Goal: Task Accomplishment & Management: Use online tool/utility

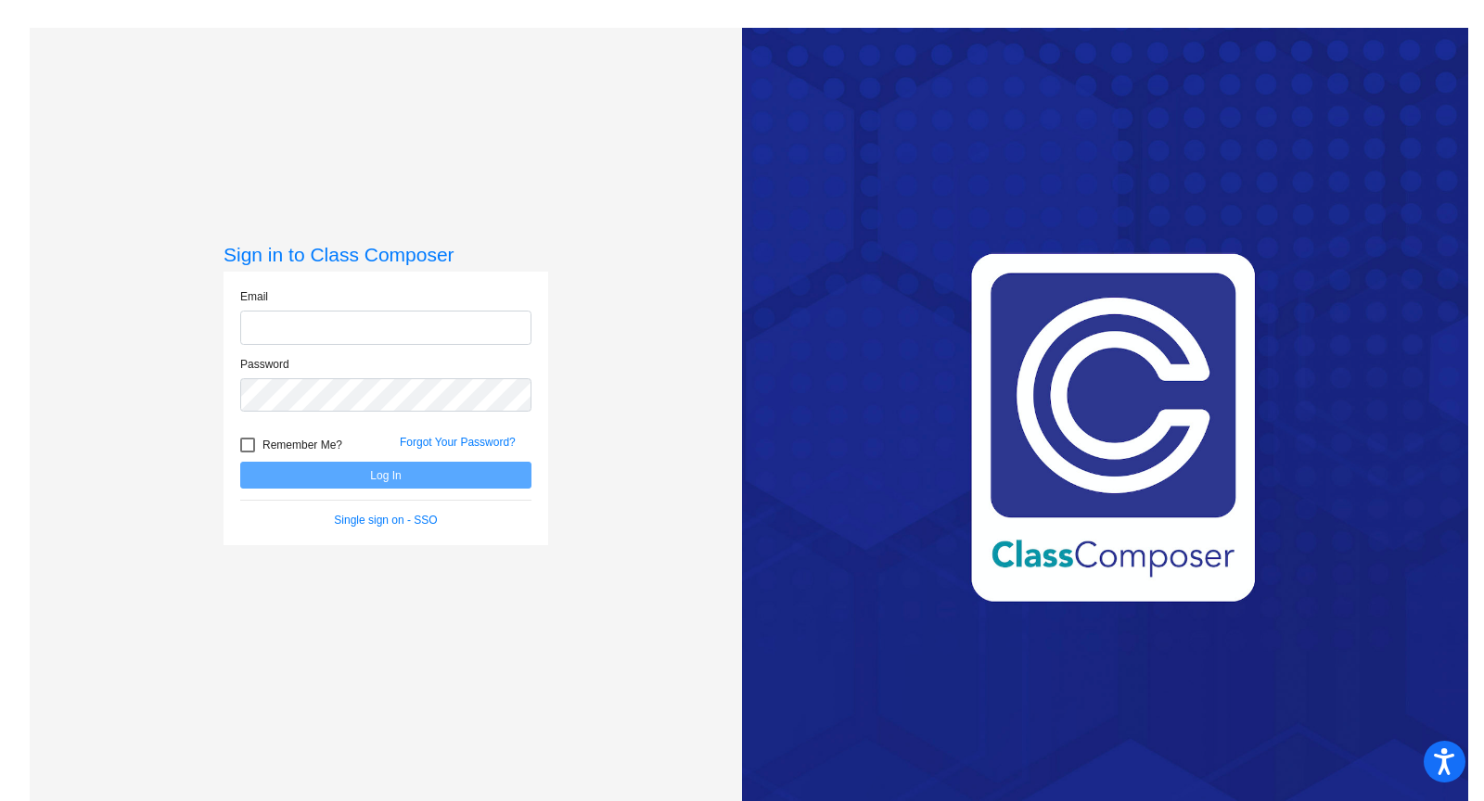
type input "[EMAIL_ADDRESS][PERSON_NAME][DOMAIN_NAME]"
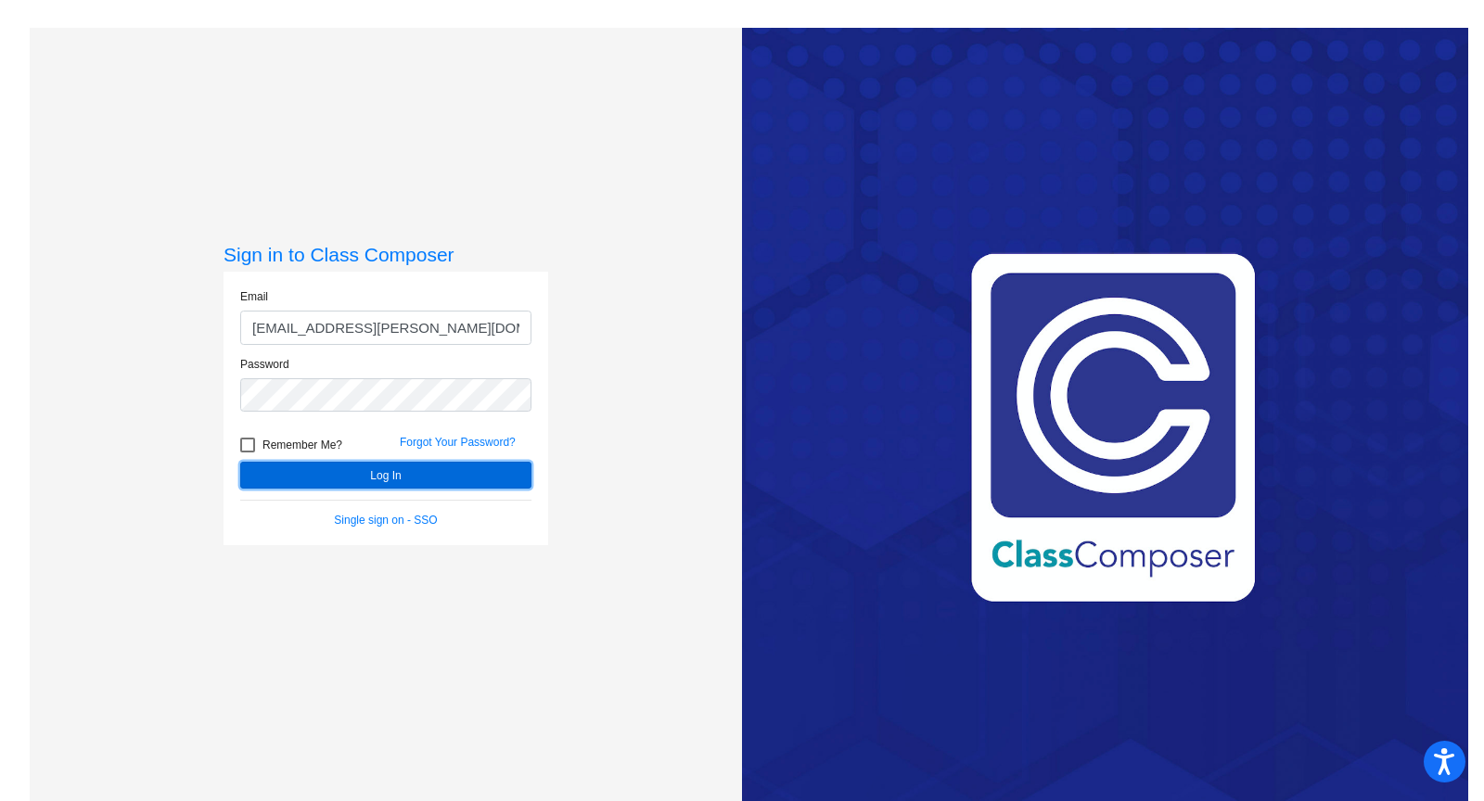
click at [317, 471] on button "Log In" at bounding box center [385, 475] width 291 height 27
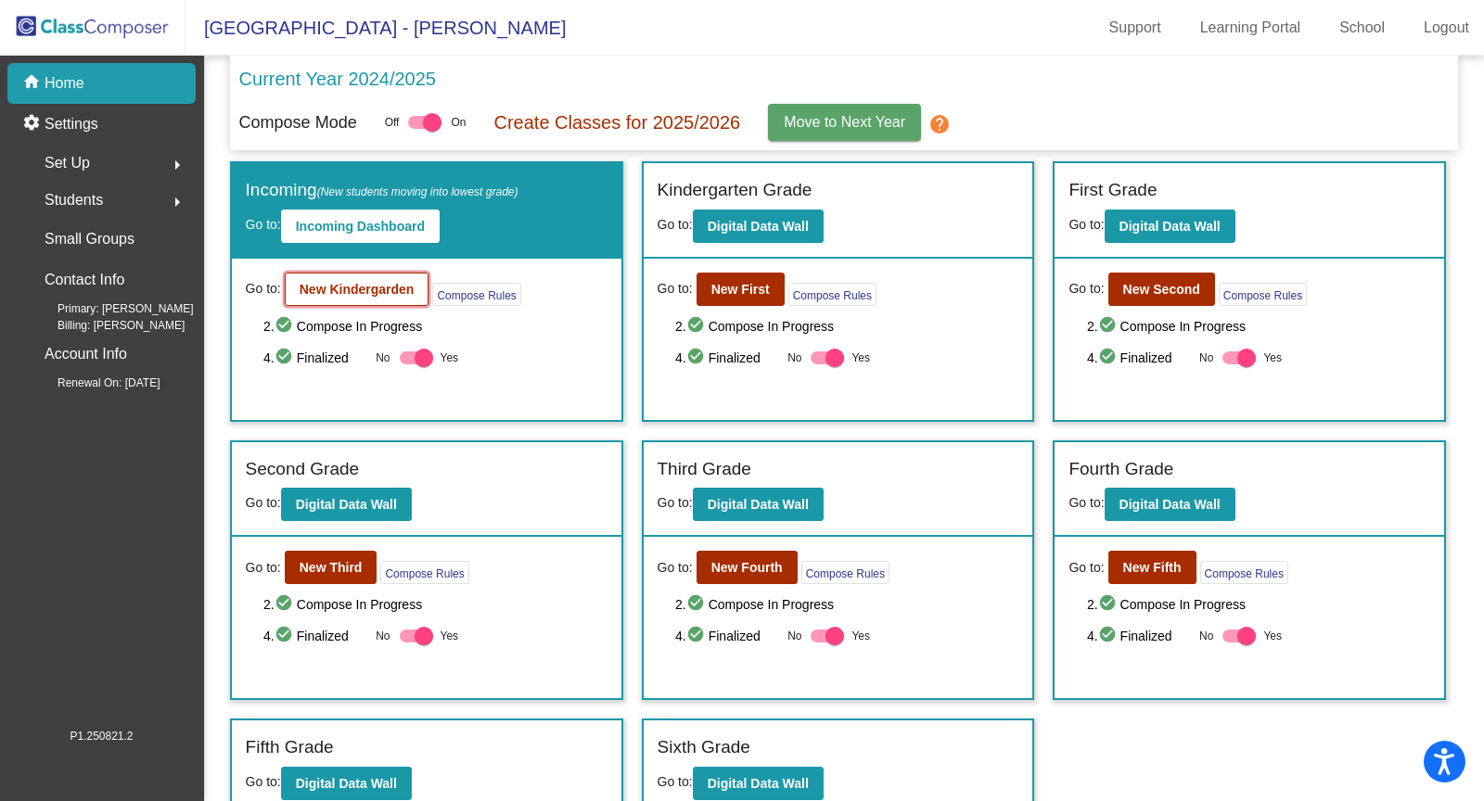
click at [339, 285] on b "New Kindergarden" at bounding box center [357, 289] width 115 height 15
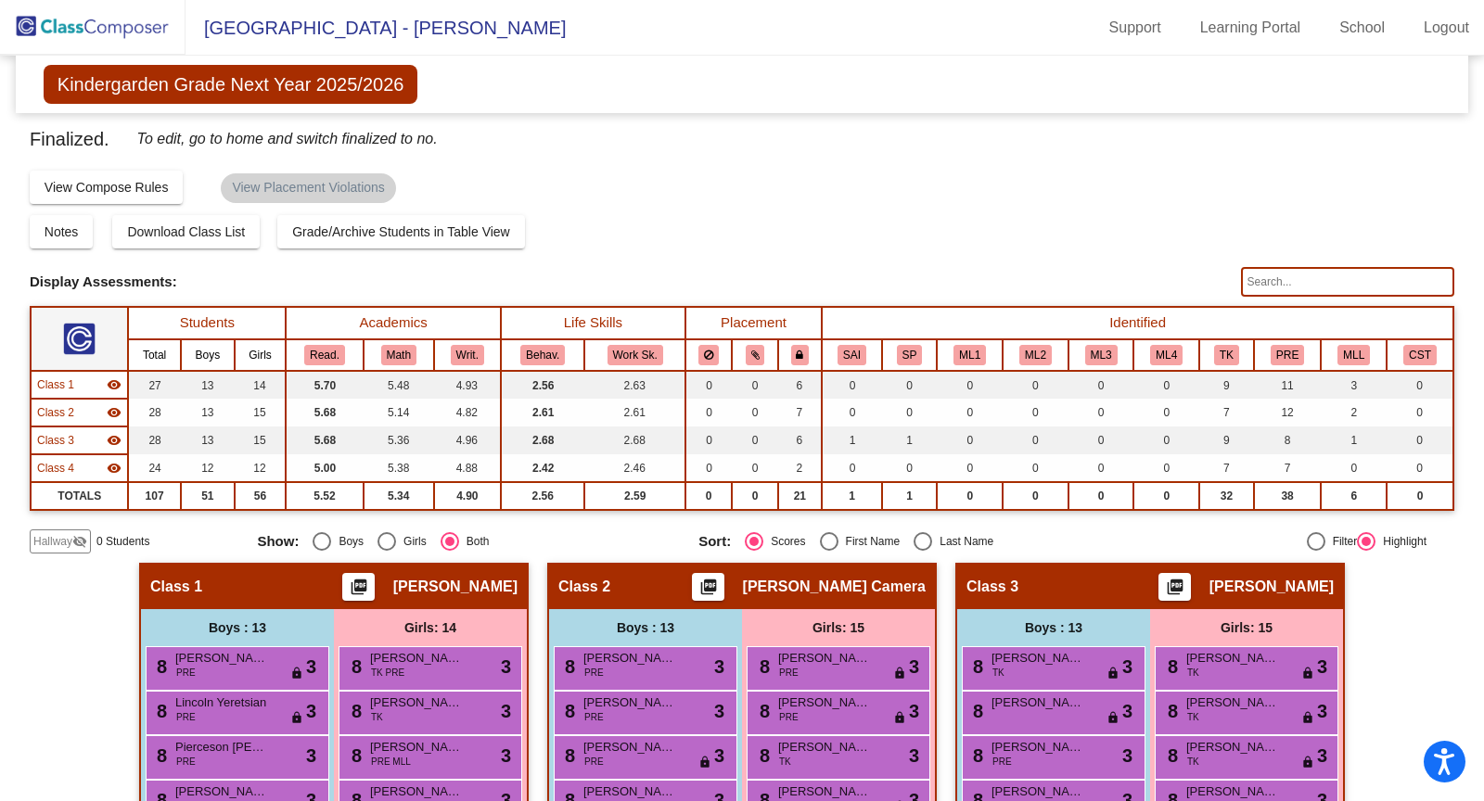
click at [35, 26] on img at bounding box center [92, 27] width 185 height 55
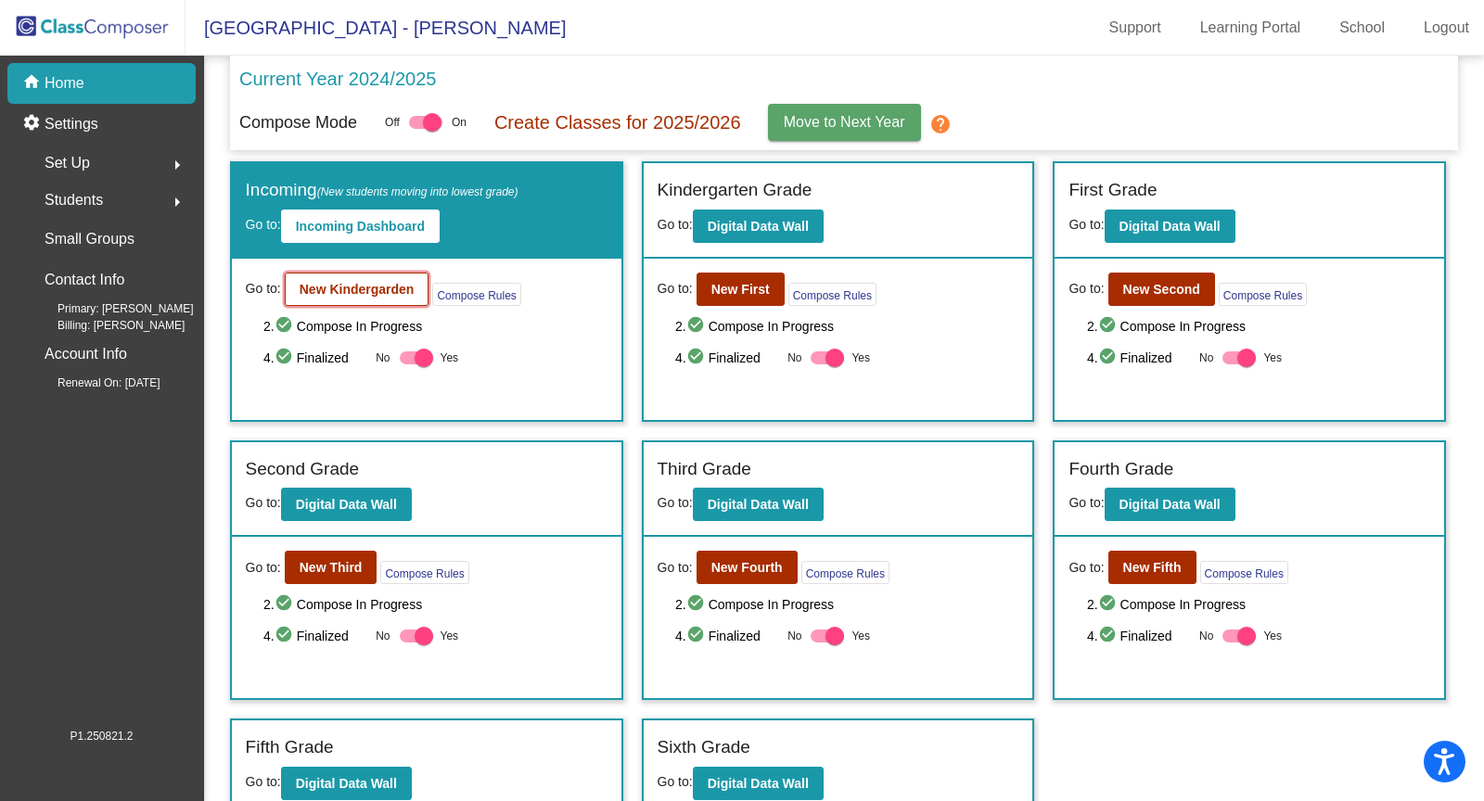
click at [338, 285] on b "New Kindergarden" at bounding box center [357, 289] width 115 height 15
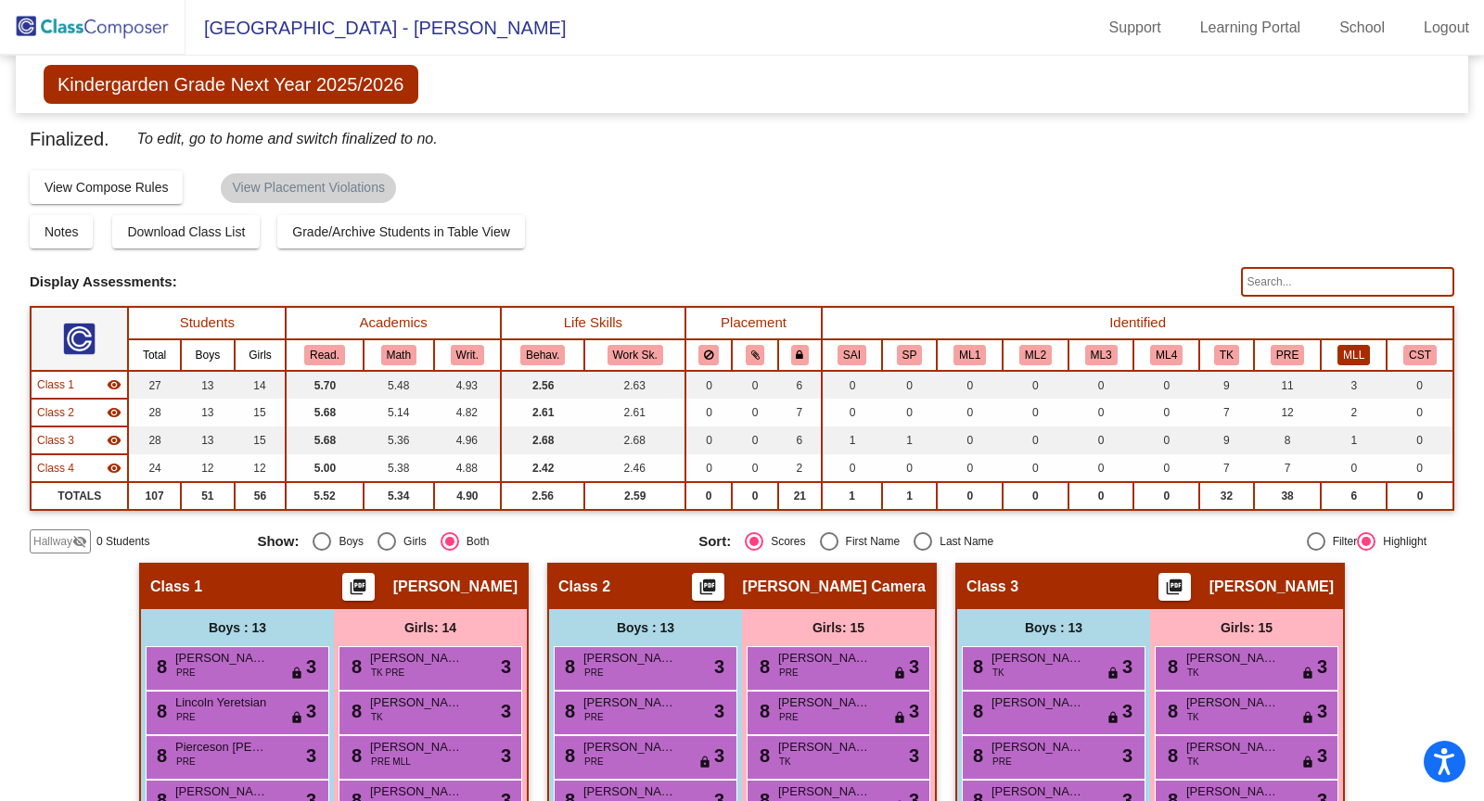
click at [1346, 355] on button "MLL" at bounding box center [1353, 355] width 32 height 20
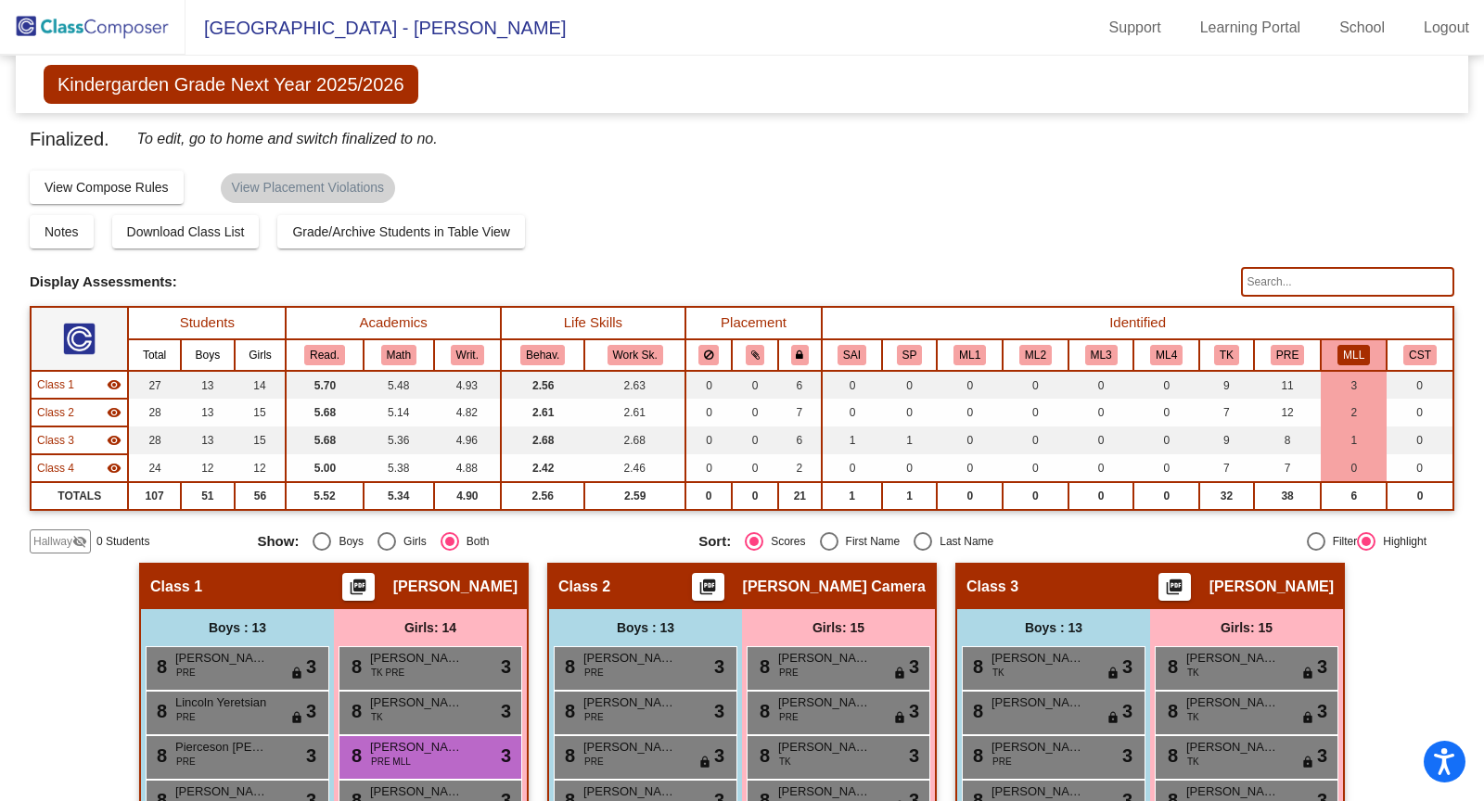
click at [135, 28] on img at bounding box center [92, 27] width 185 height 55
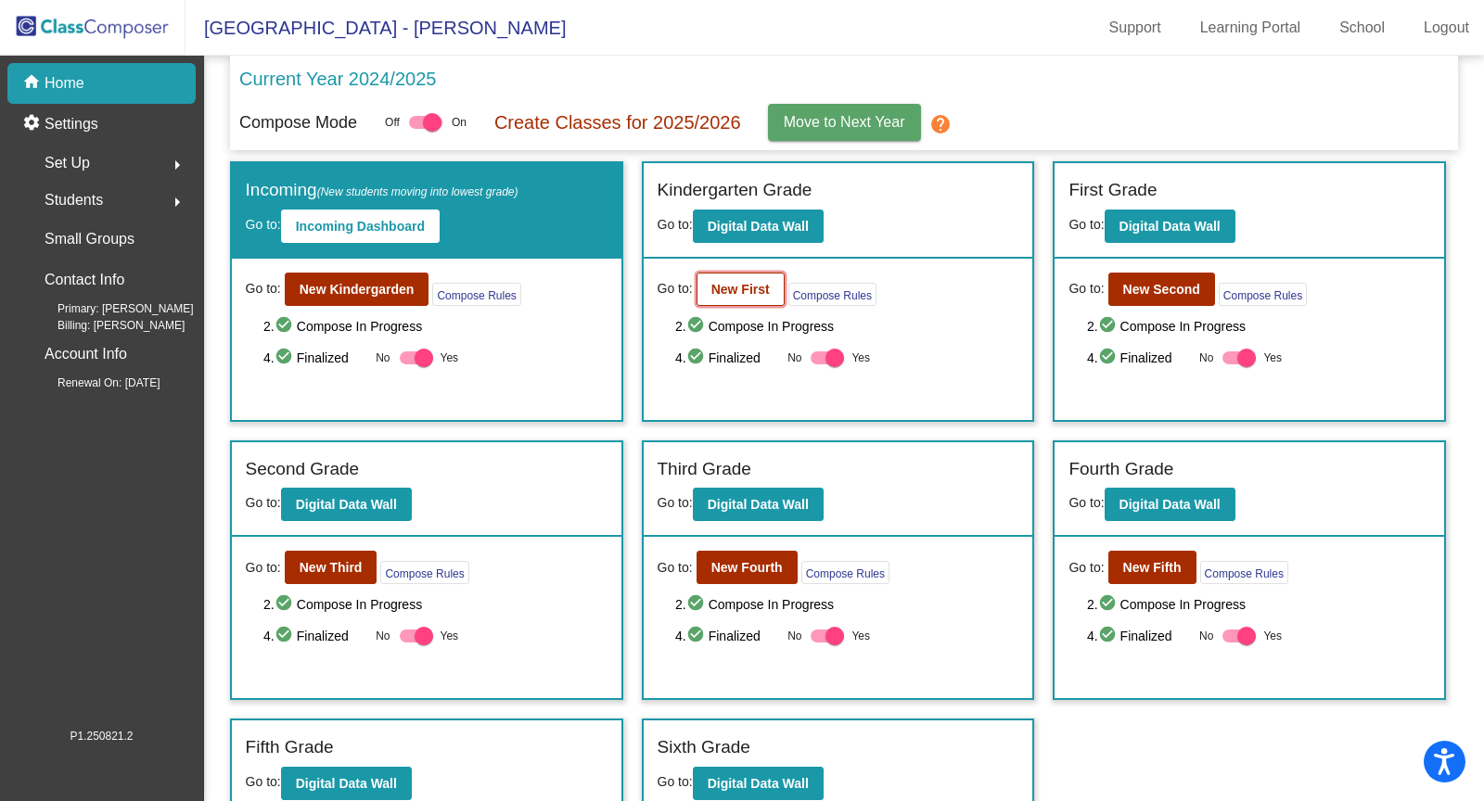
click at [738, 288] on b "New First" at bounding box center [740, 289] width 58 height 15
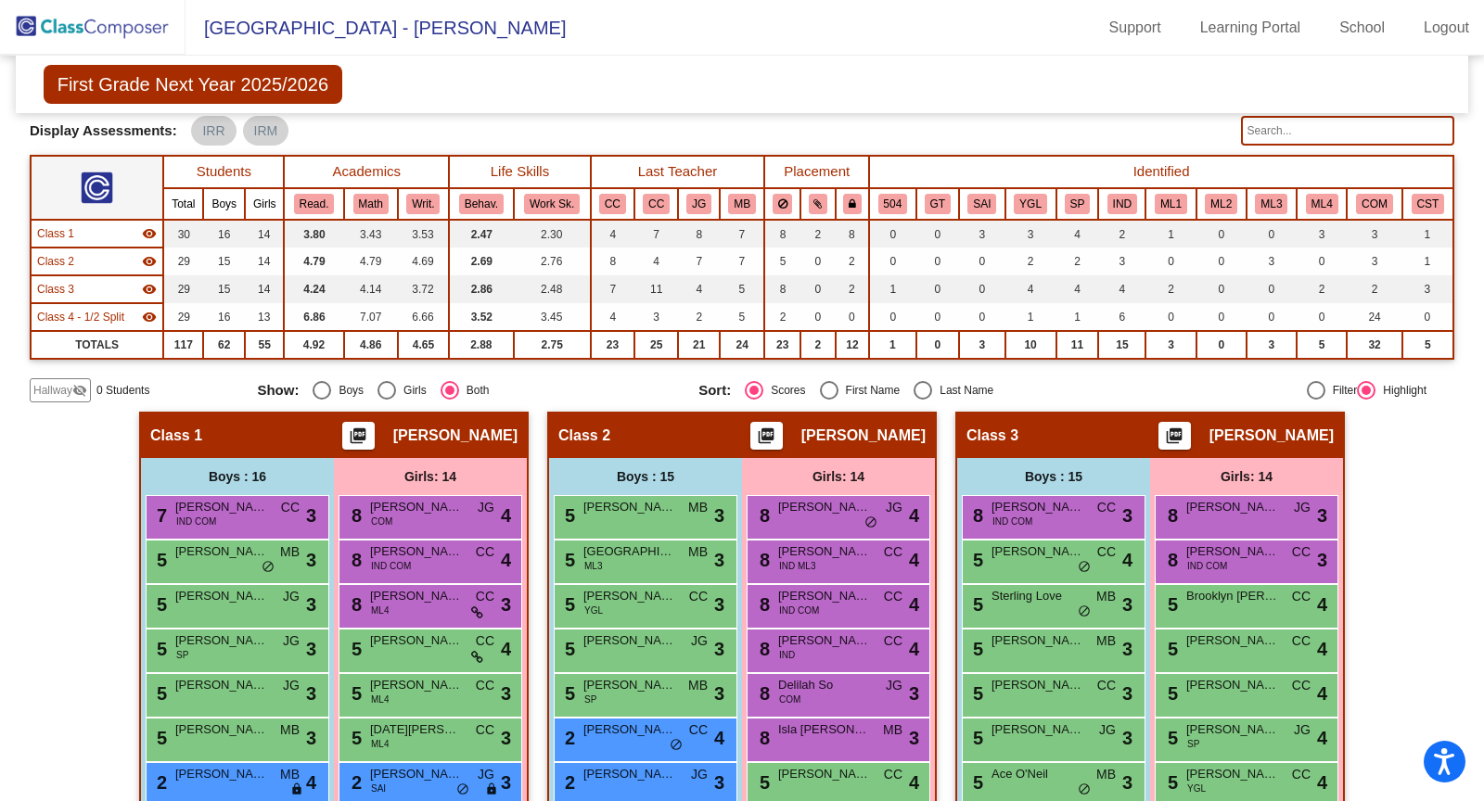
scroll to position [174, 0]
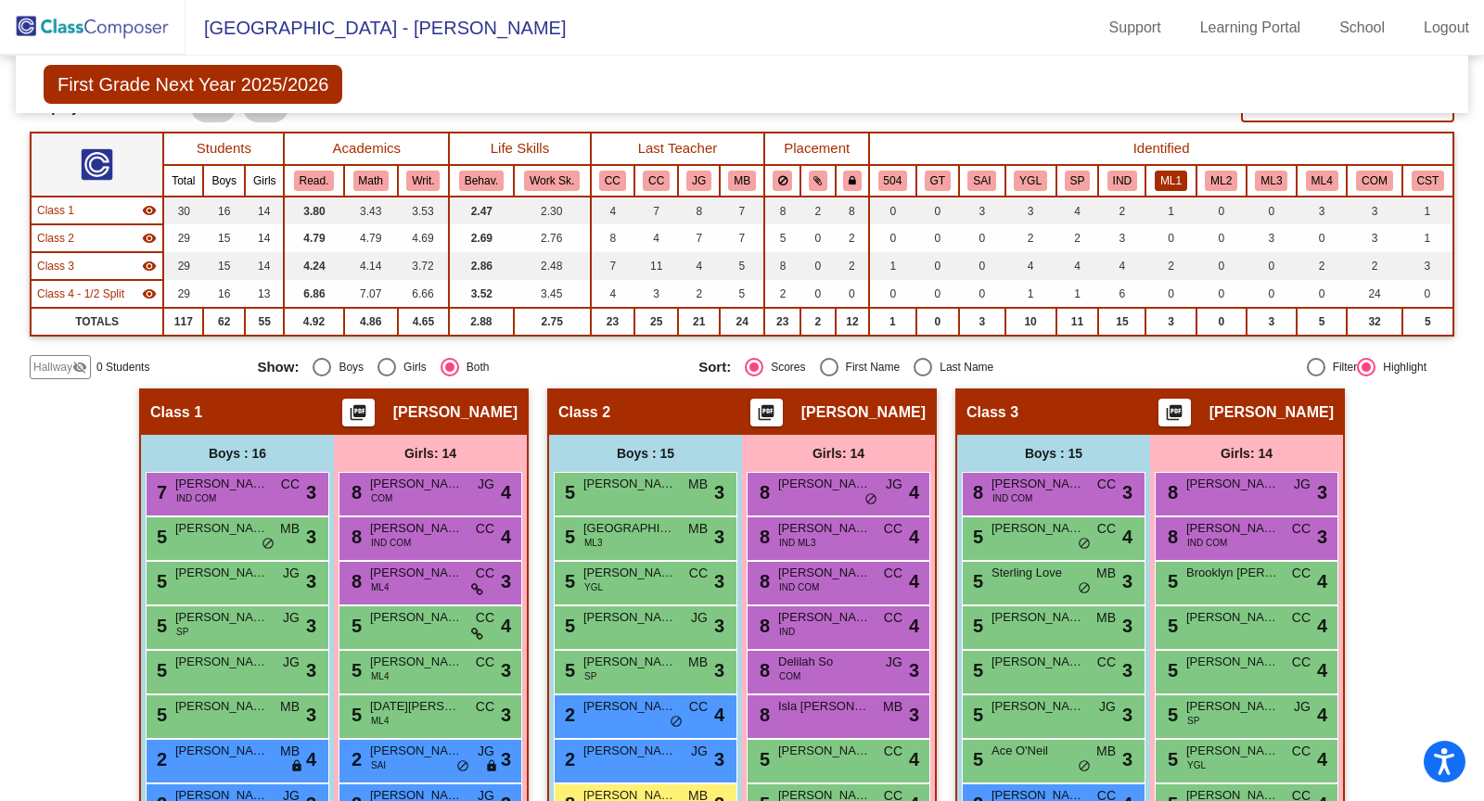
click at [1161, 176] on button "ML1" at bounding box center [1171, 181] width 32 height 20
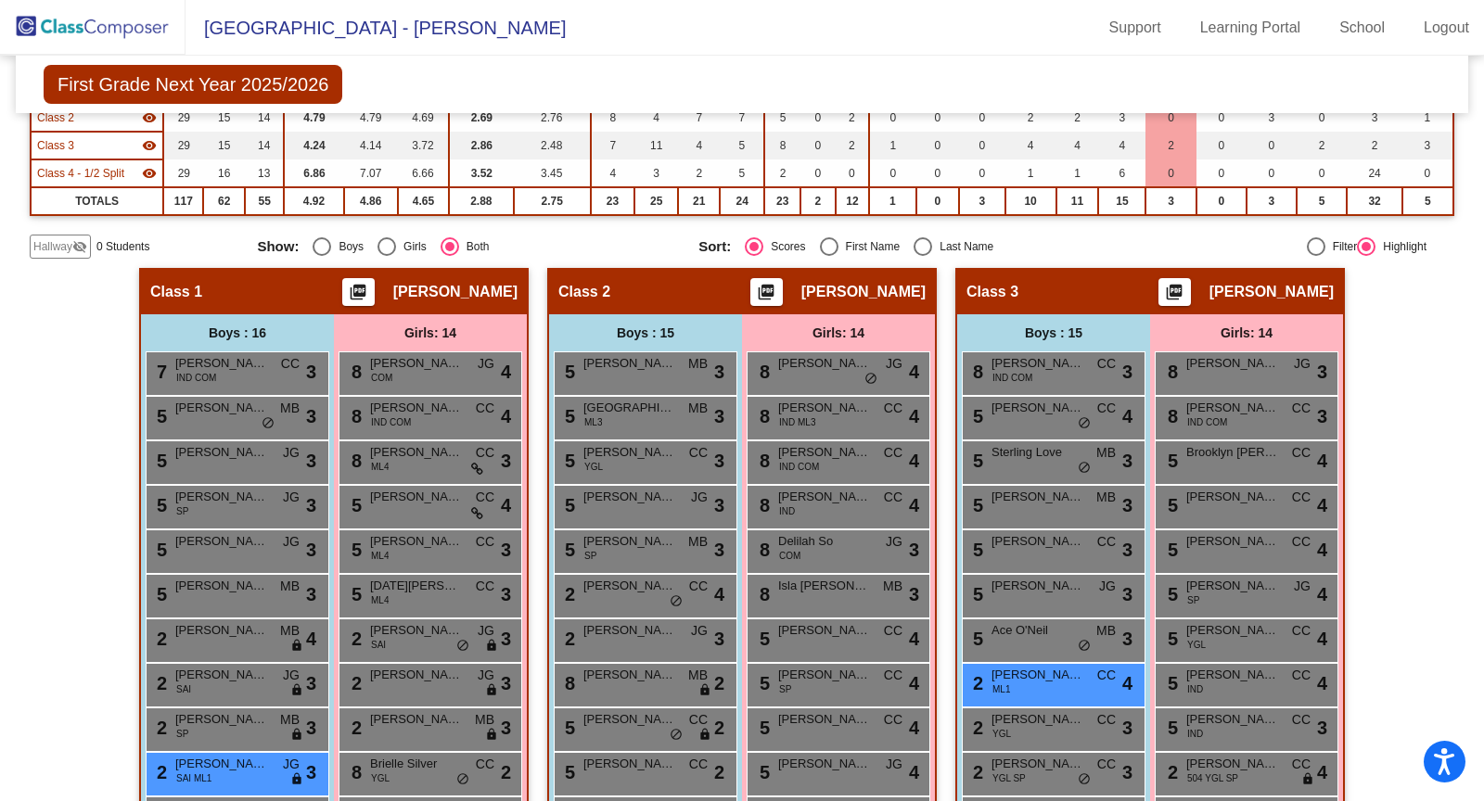
scroll to position [0, 0]
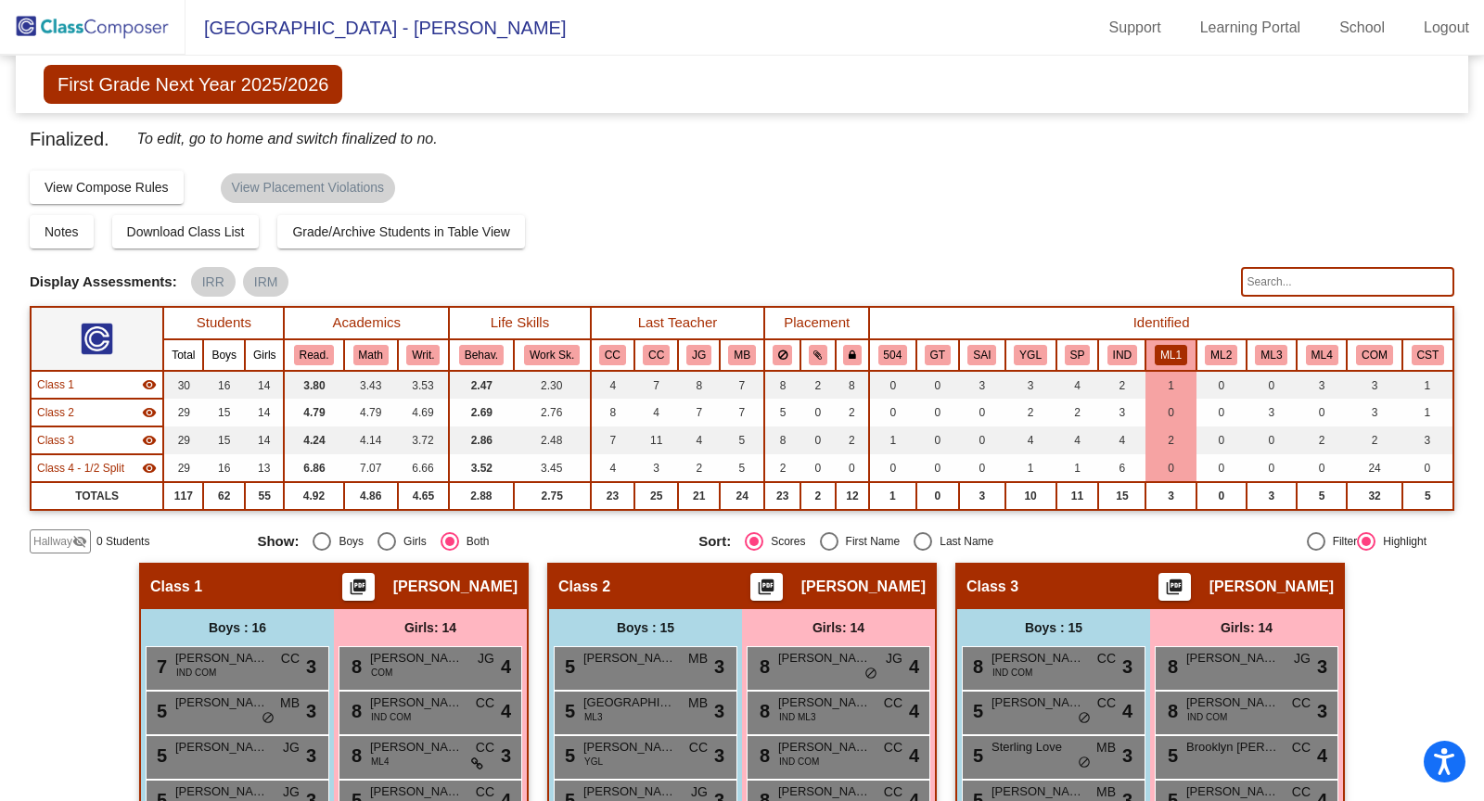
click at [84, 29] on img at bounding box center [92, 27] width 185 height 55
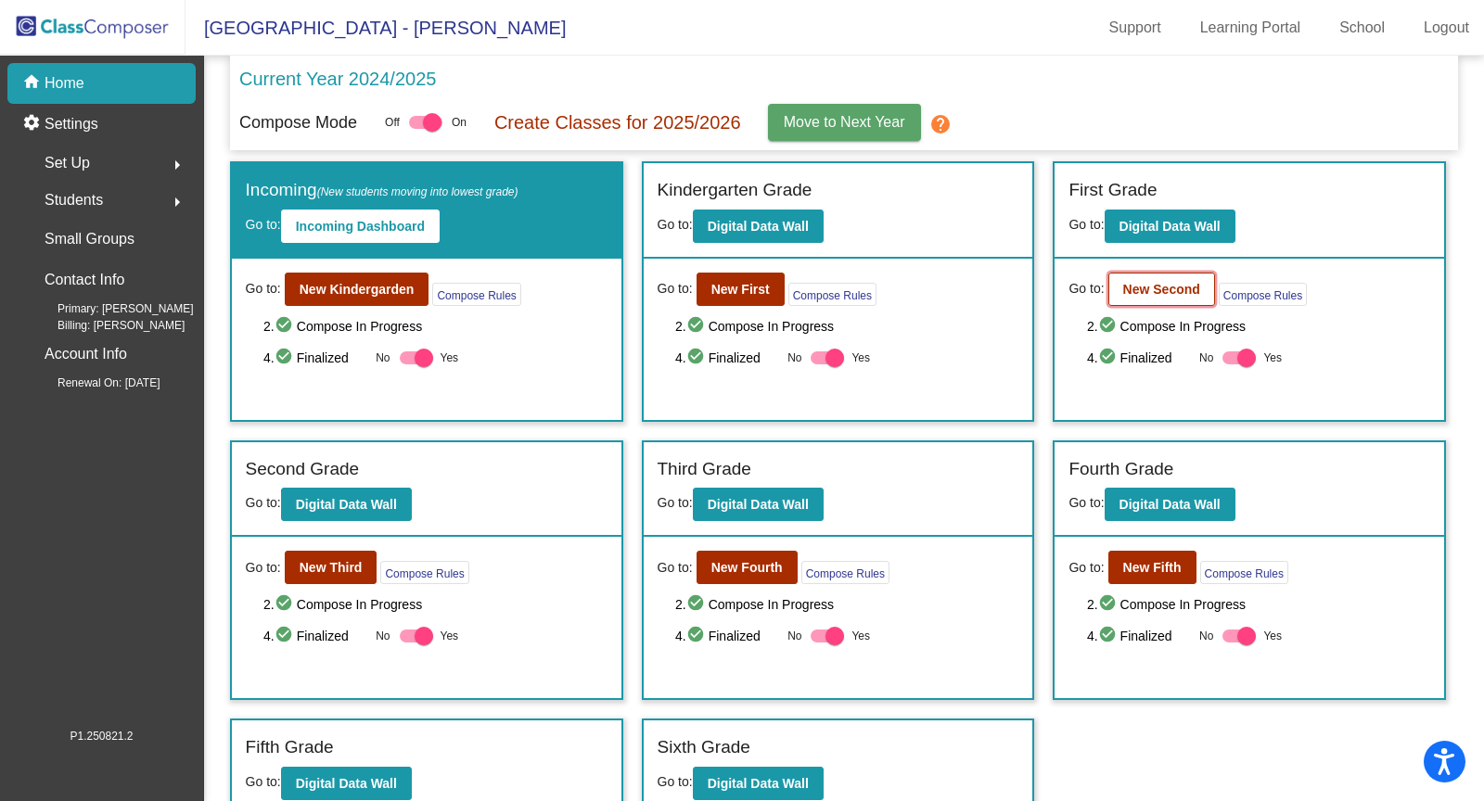
click at [1175, 282] on b "New Second" at bounding box center [1161, 289] width 77 height 15
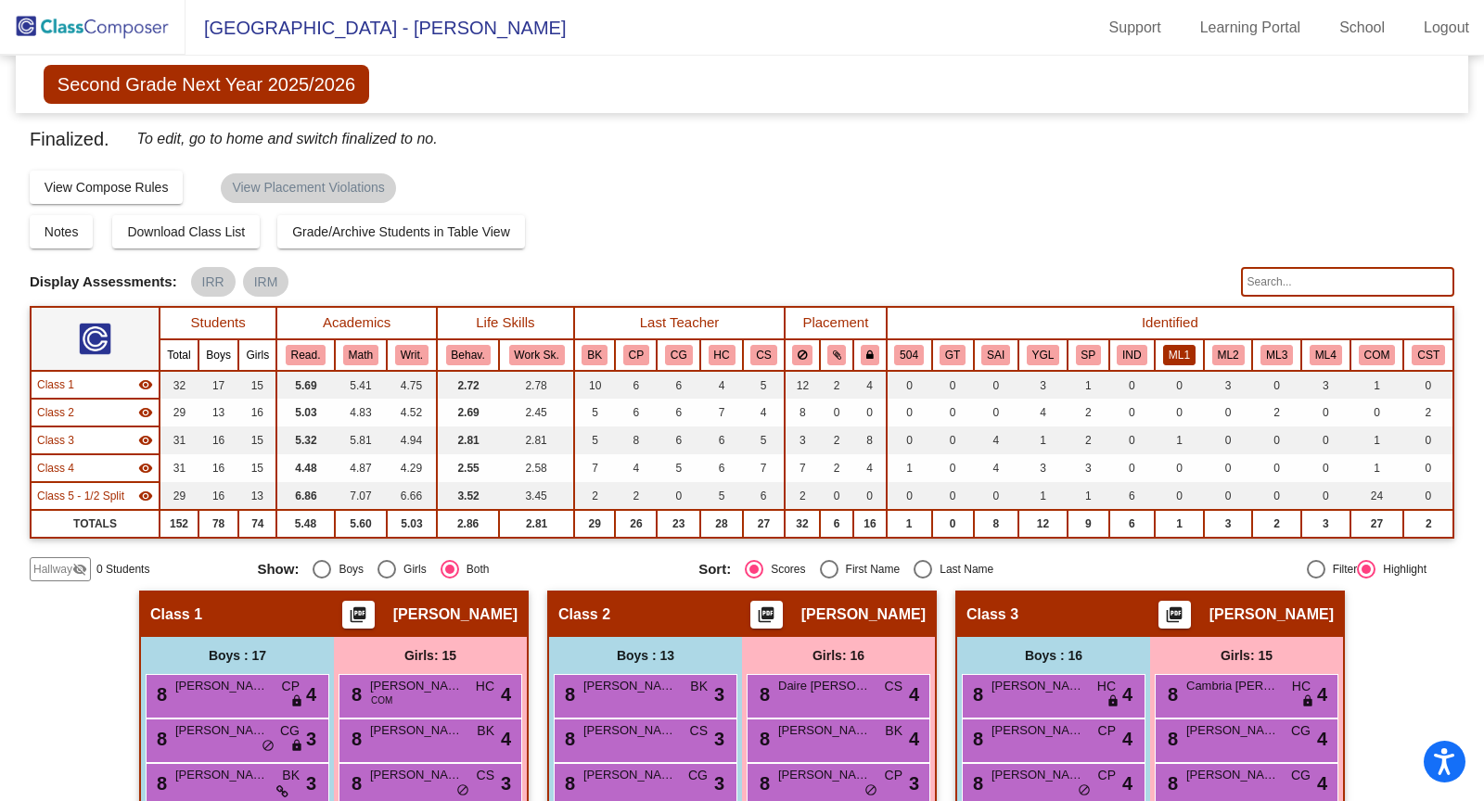
click at [1180, 346] on button "ML1" at bounding box center [1179, 355] width 32 height 20
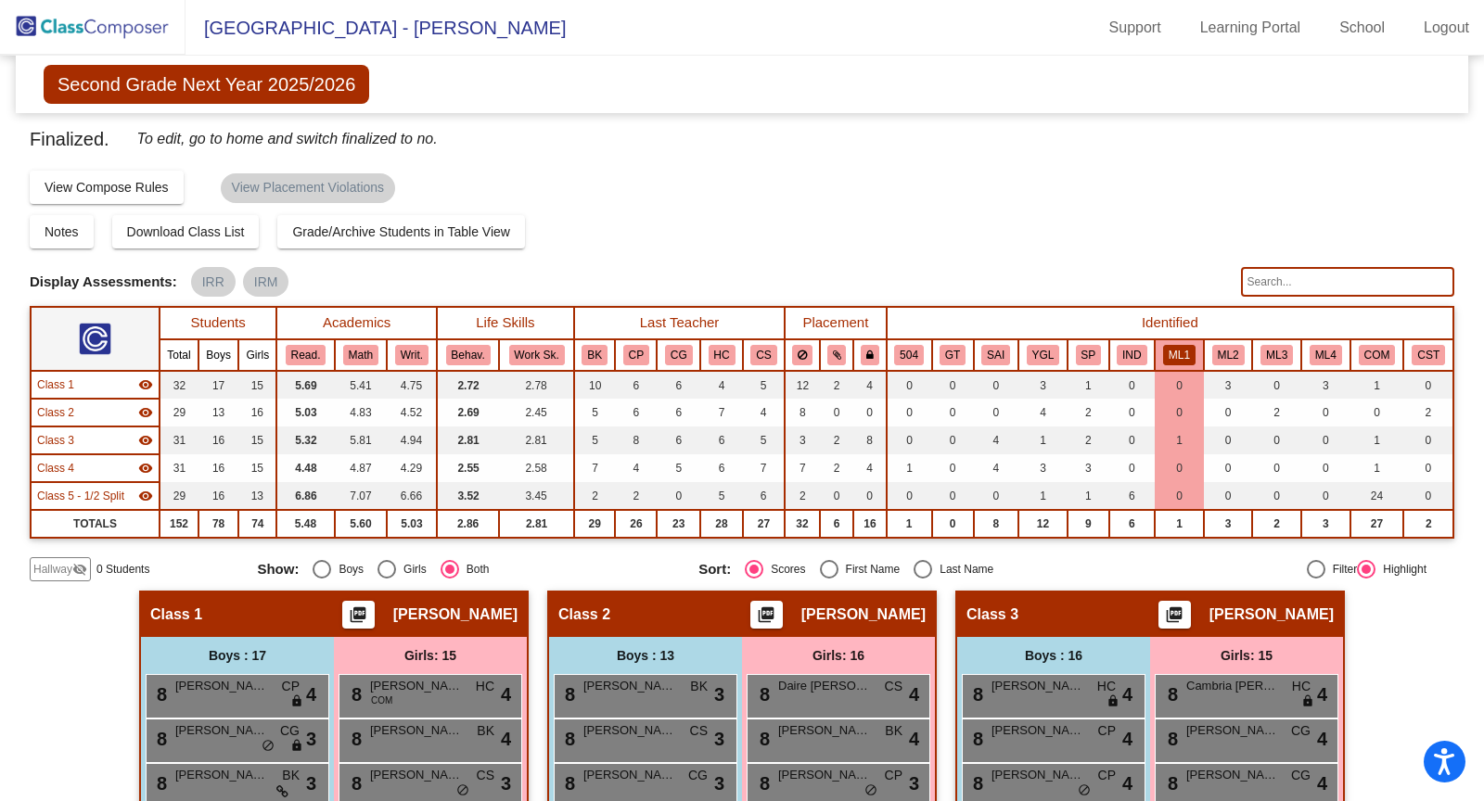
click at [95, 20] on img at bounding box center [92, 27] width 185 height 55
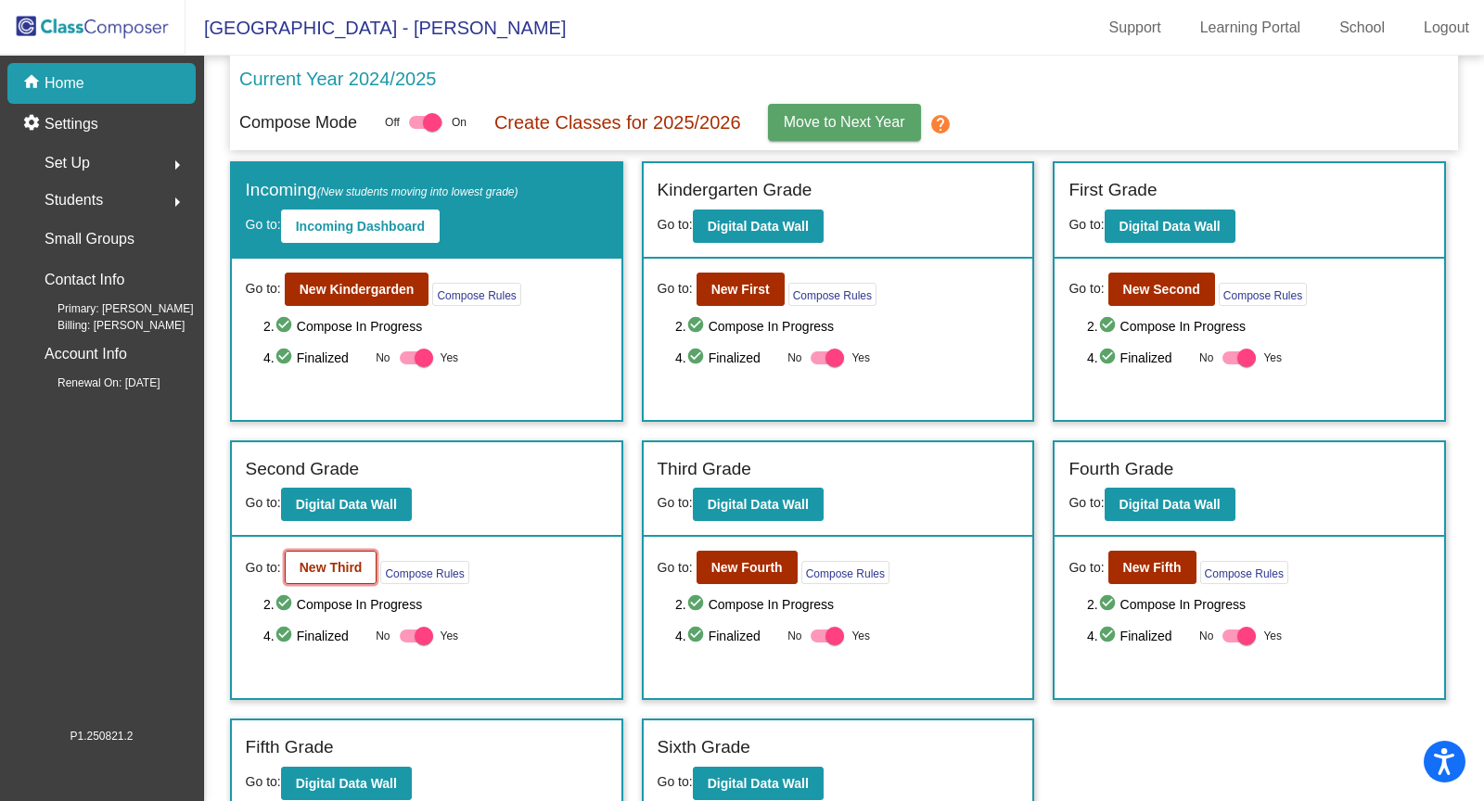
click at [344, 560] on b "New Third" at bounding box center [331, 567] width 63 height 15
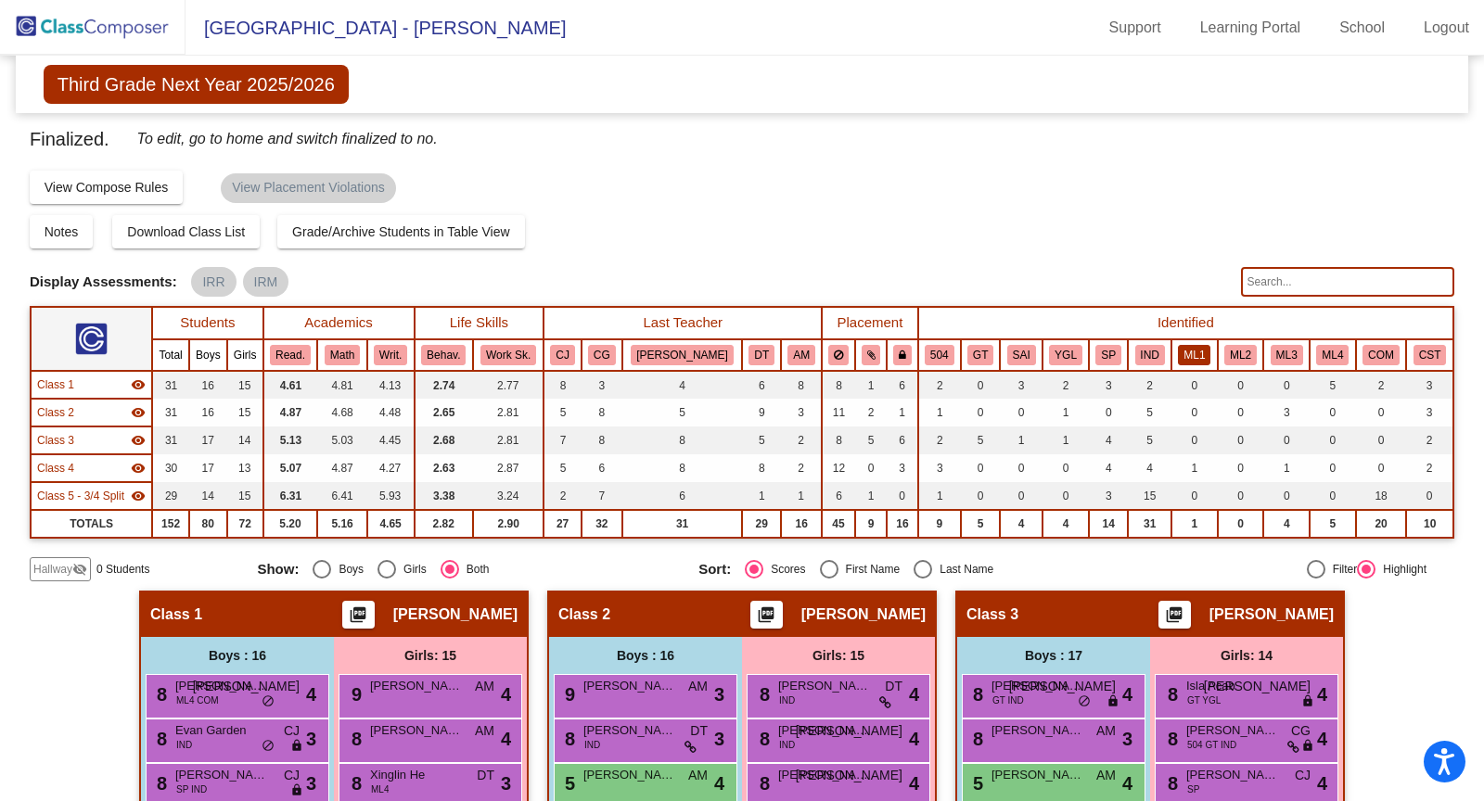
click at [1178, 357] on button "ML1" at bounding box center [1194, 355] width 32 height 20
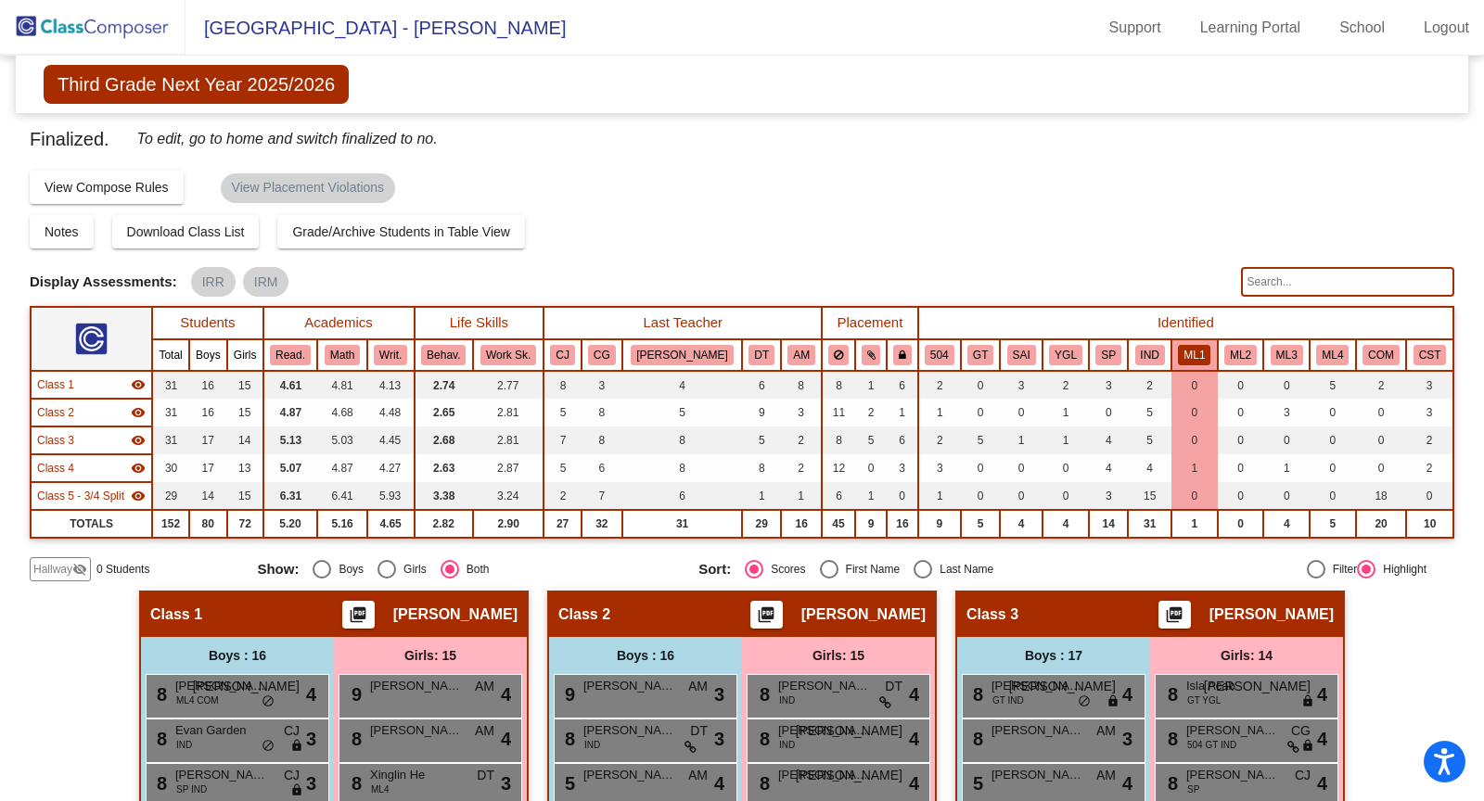
click at [145, 13] on img at bounding box center [92, 27] width 185 height 55
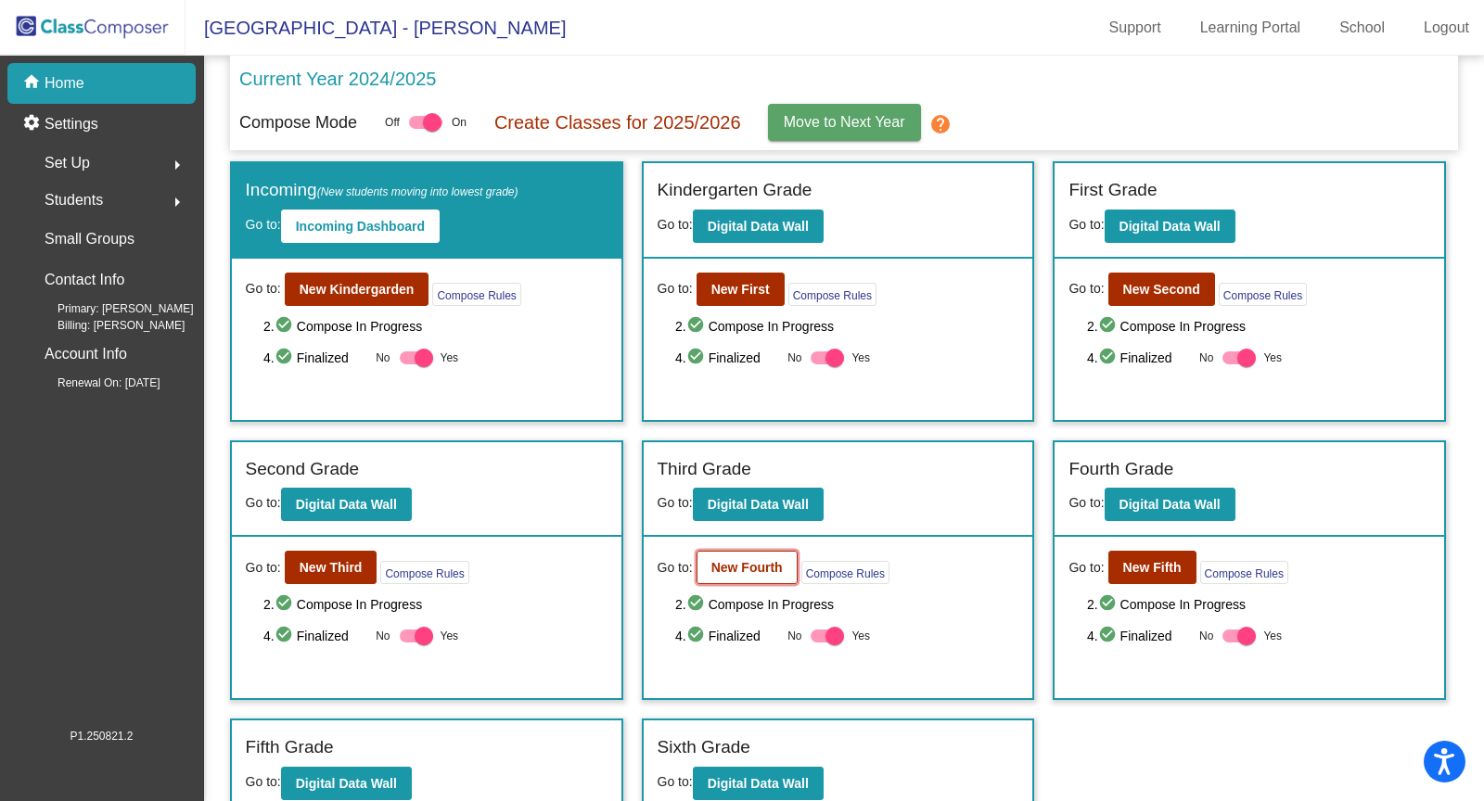
click at [758, 560] on b "New Fourth" at bounding box center [746, 567] width 71 height 15
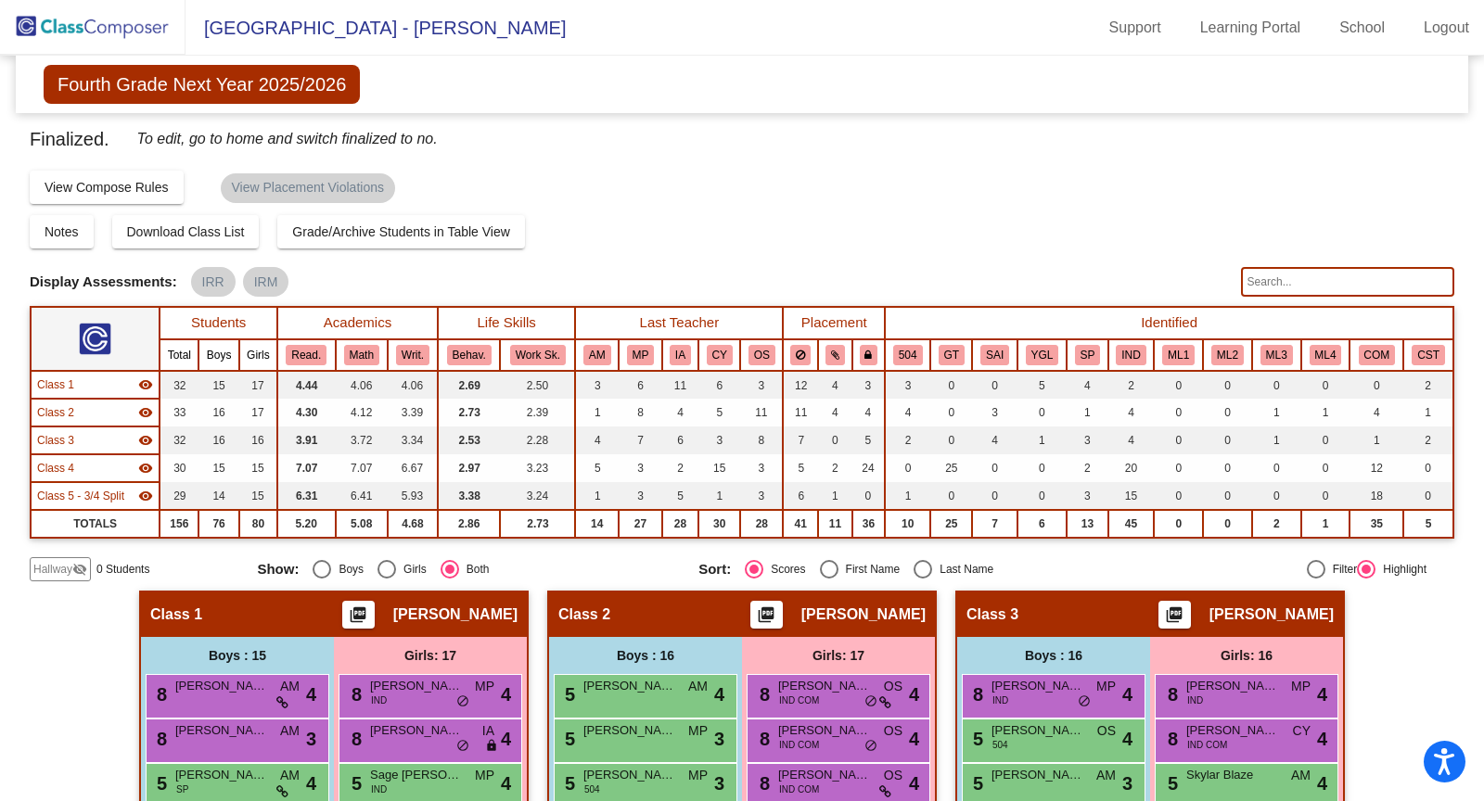
click at [66, 28] on img at bounding box center [92, 27] width 185 height 55
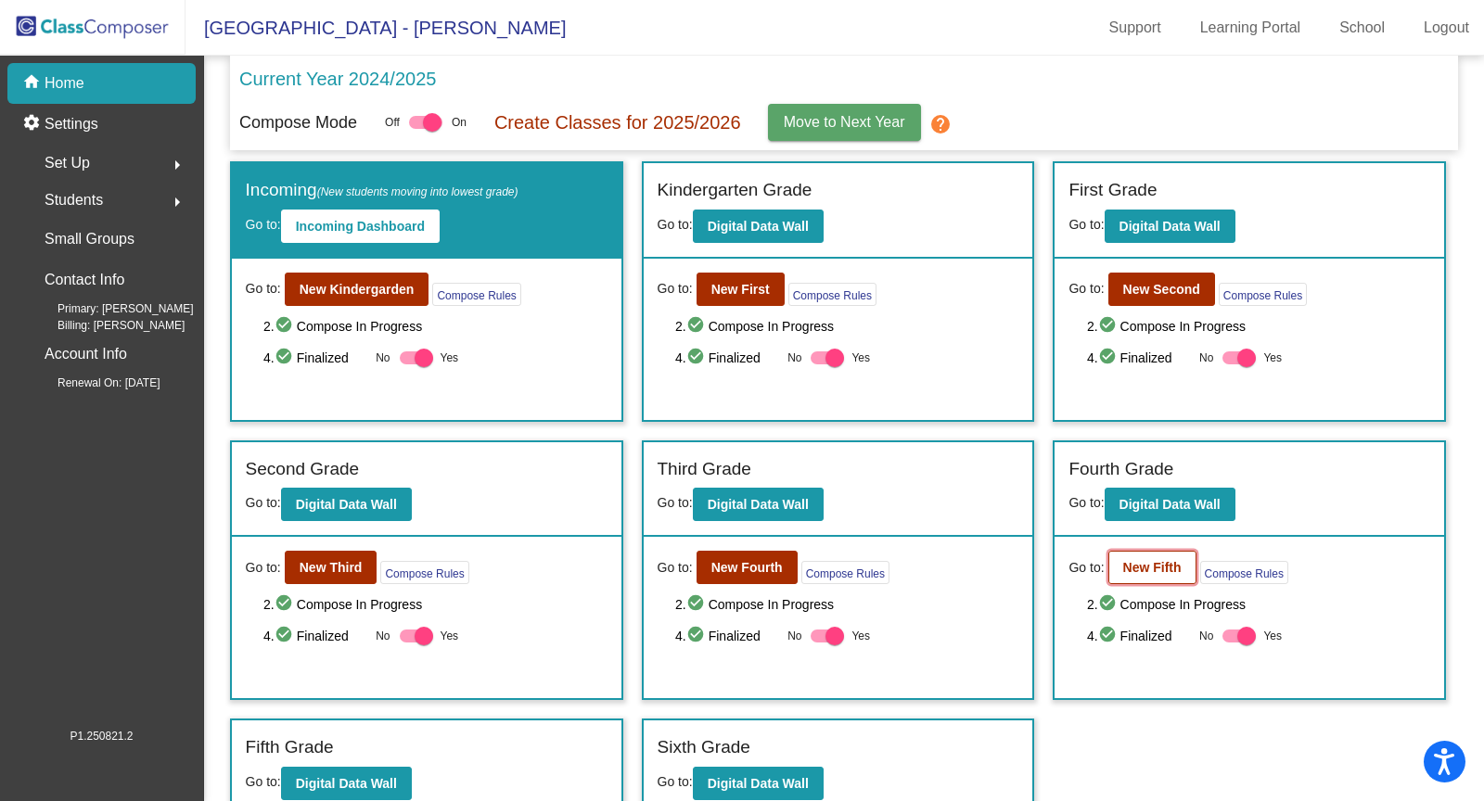
click at [1158, 572] on button "New Fifth" at bounding box center [1152, 567] width 88 height 33
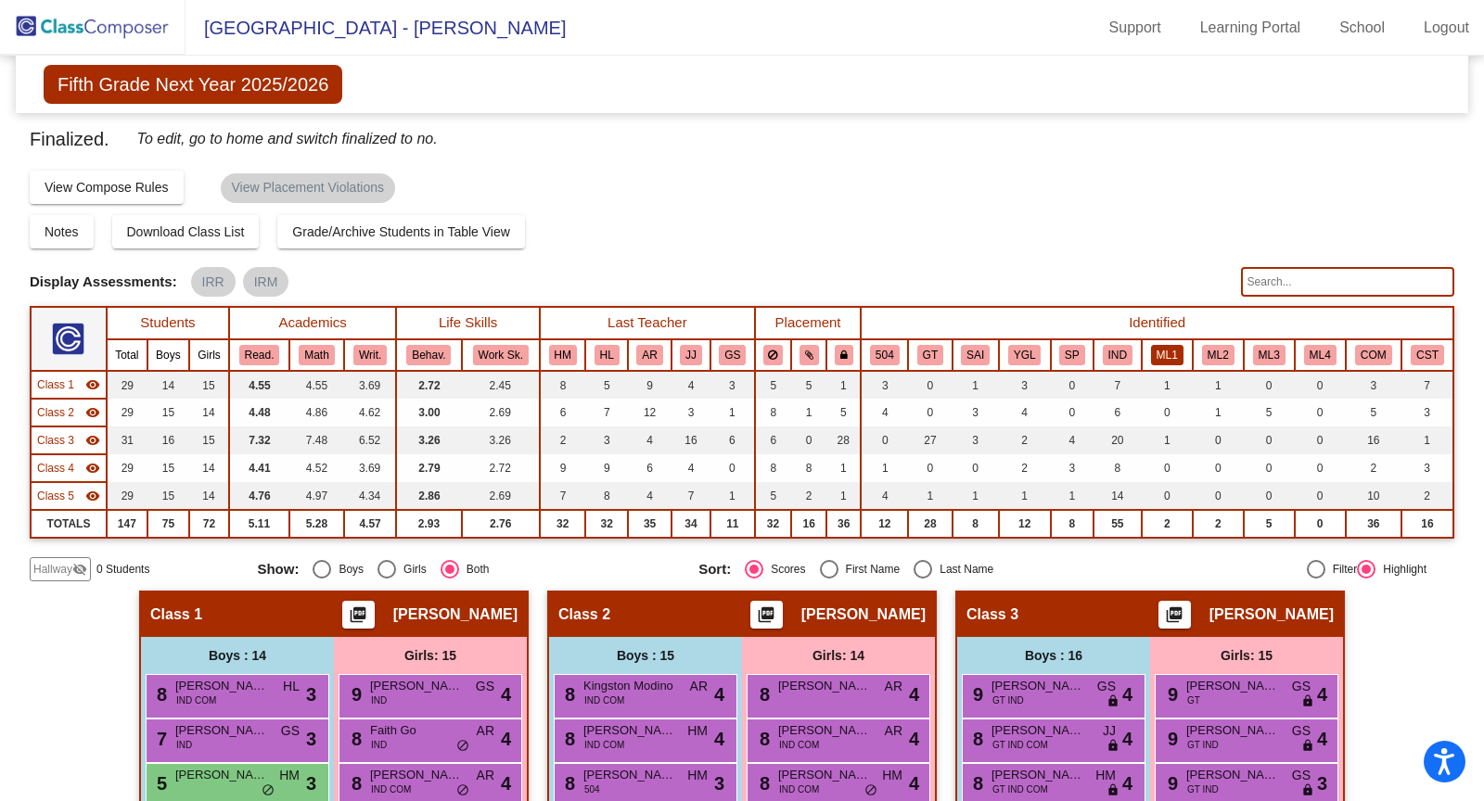
click at [1165, 346] on button "ML1" at bounding box center [1167, 355] width 32 height 20
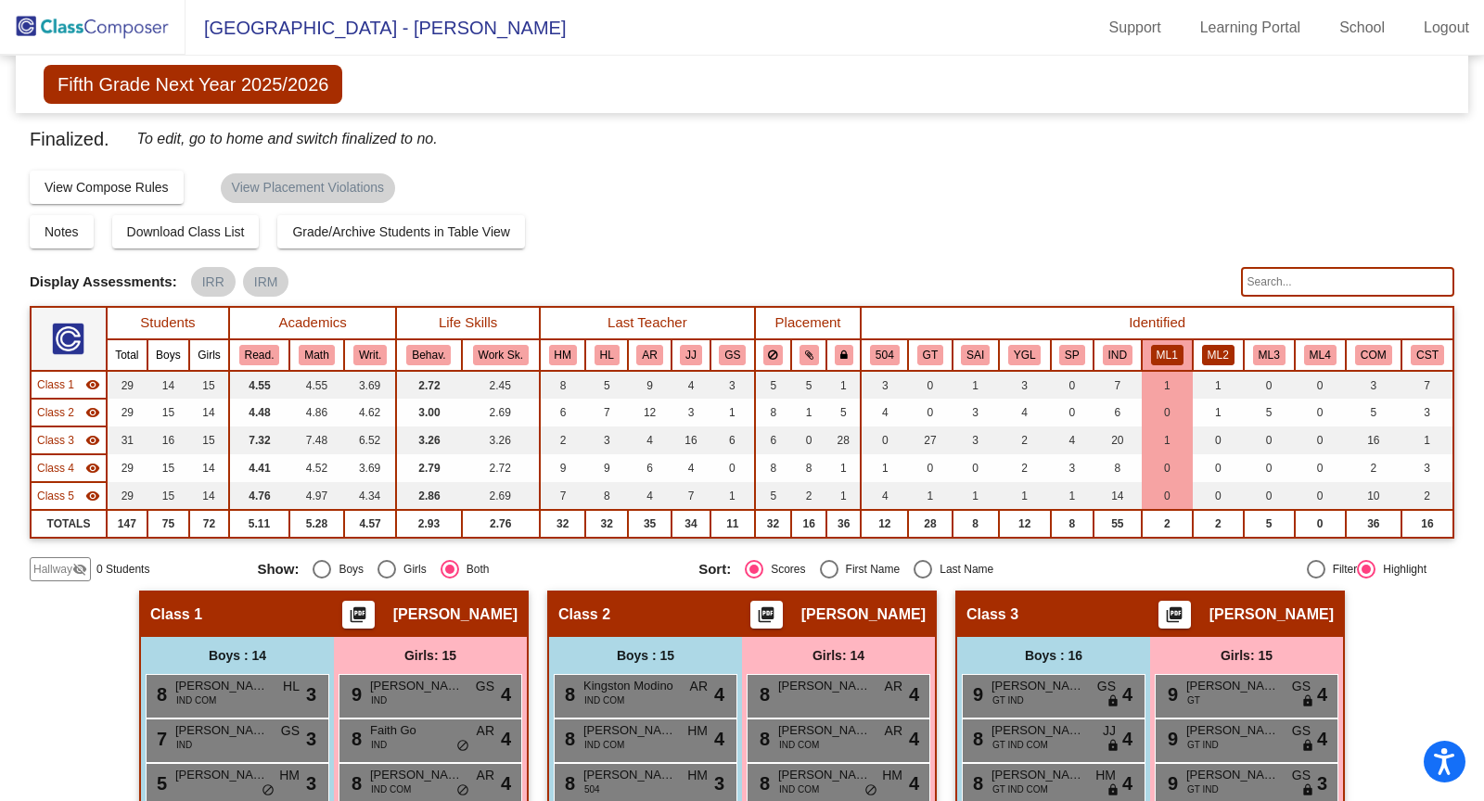
click at [1221, 359] on button "ML2" at bounding box center [1218, 355] width 32 height 20
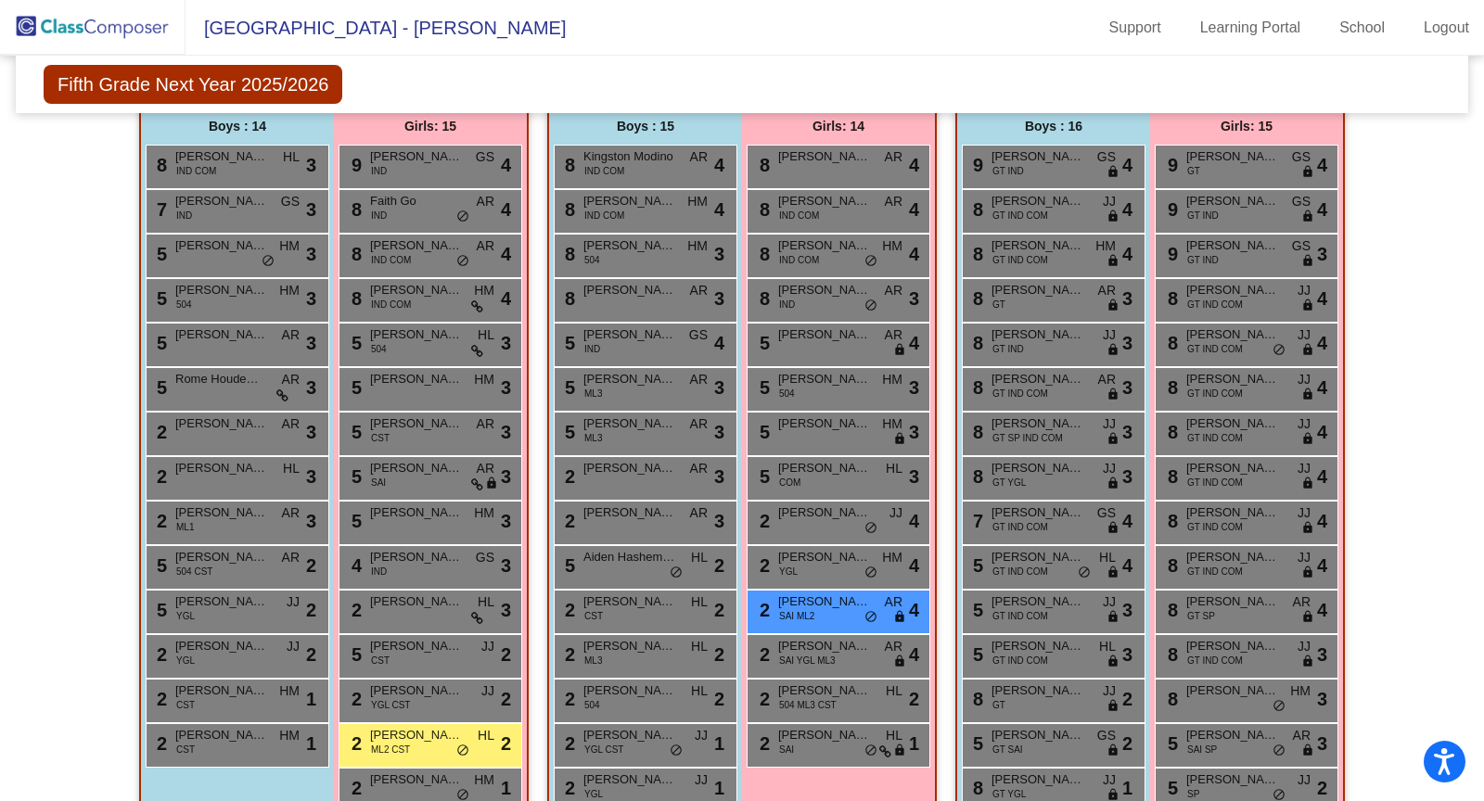
scroll to position [543, 0]
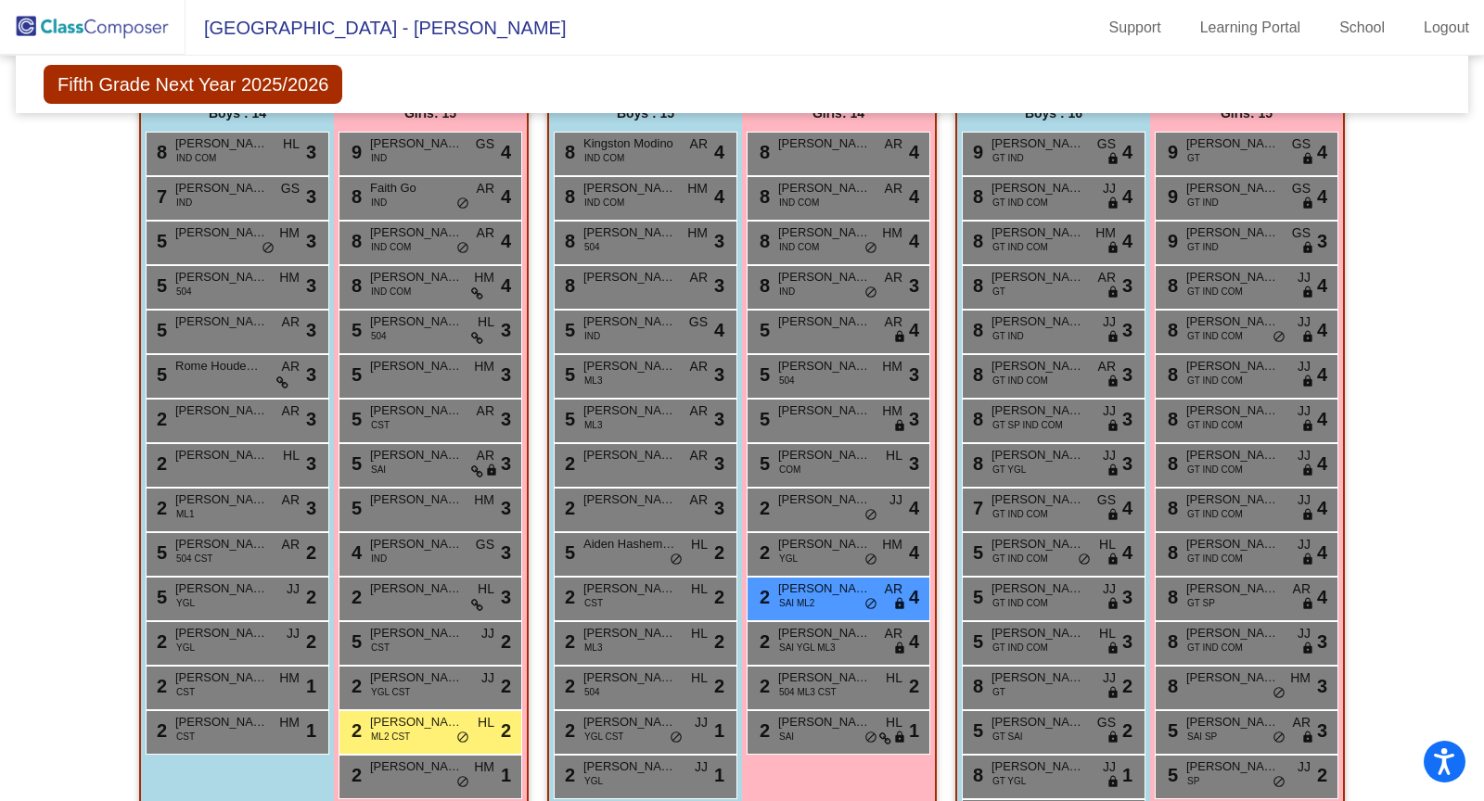
click at [95, 37] on img at bounding box center [92, 27] width 185 height 55
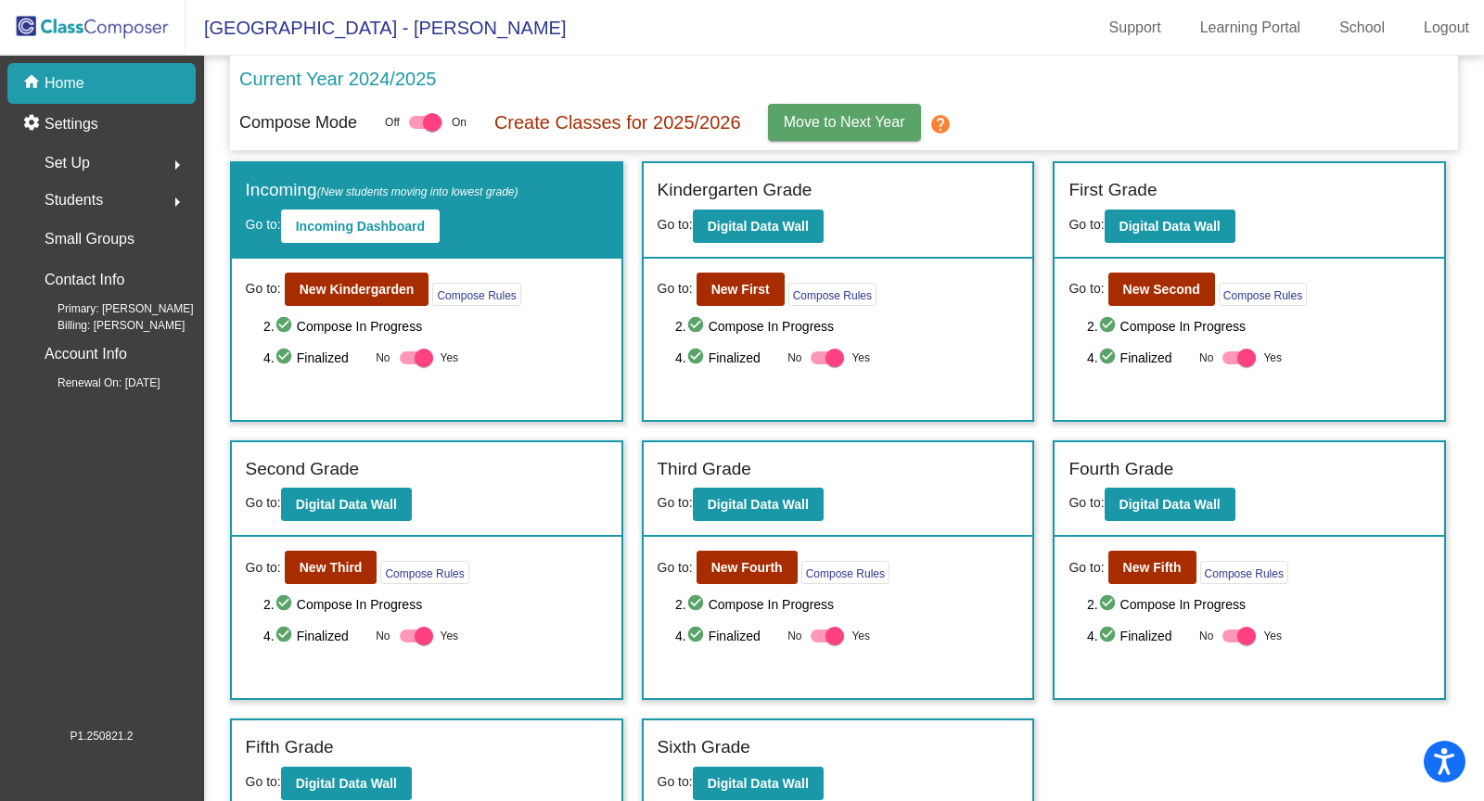
scroll to position [169, 0]
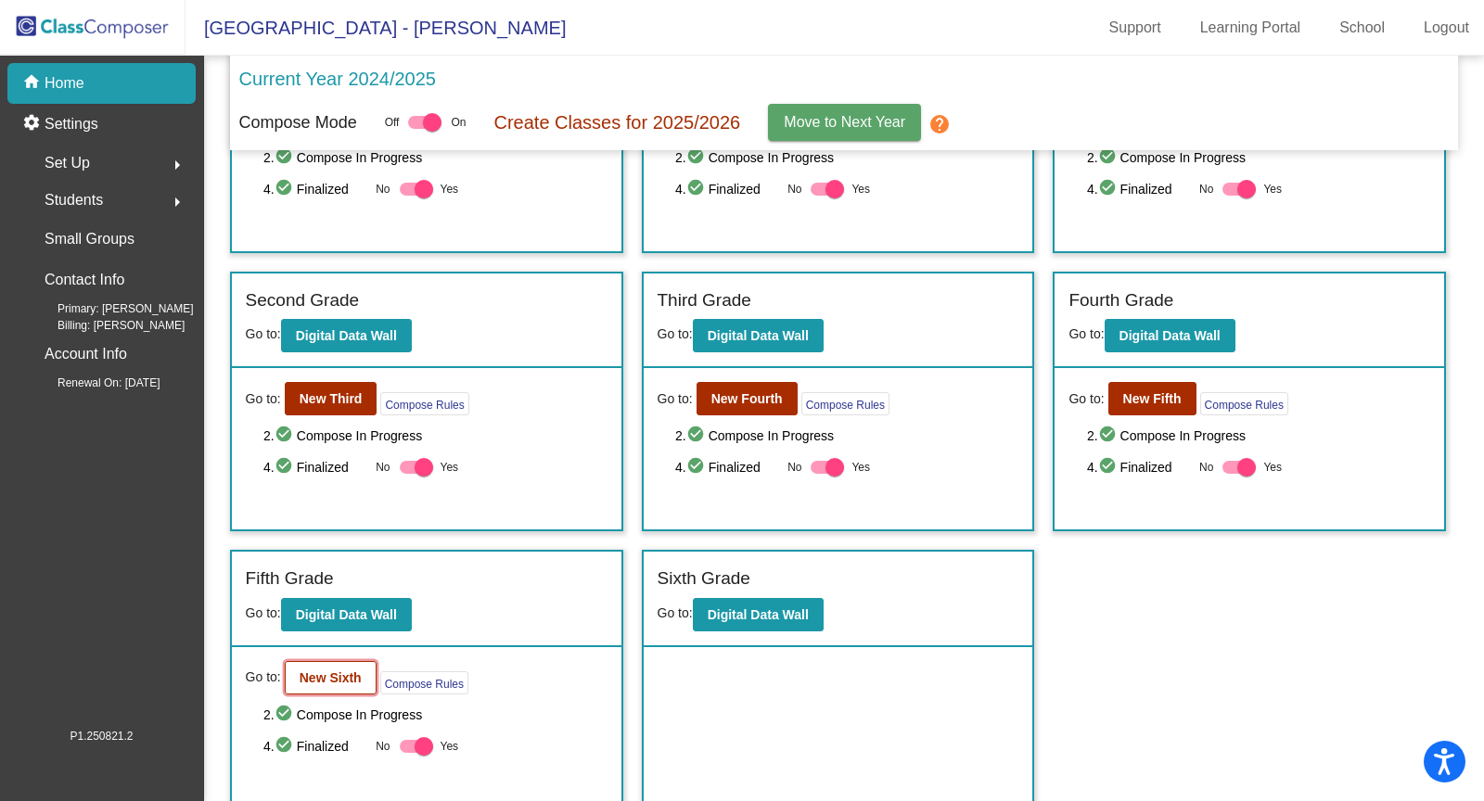
click at [336, 674] on b "New Sixth" at bounding box center [331, 678] width 62 height 15
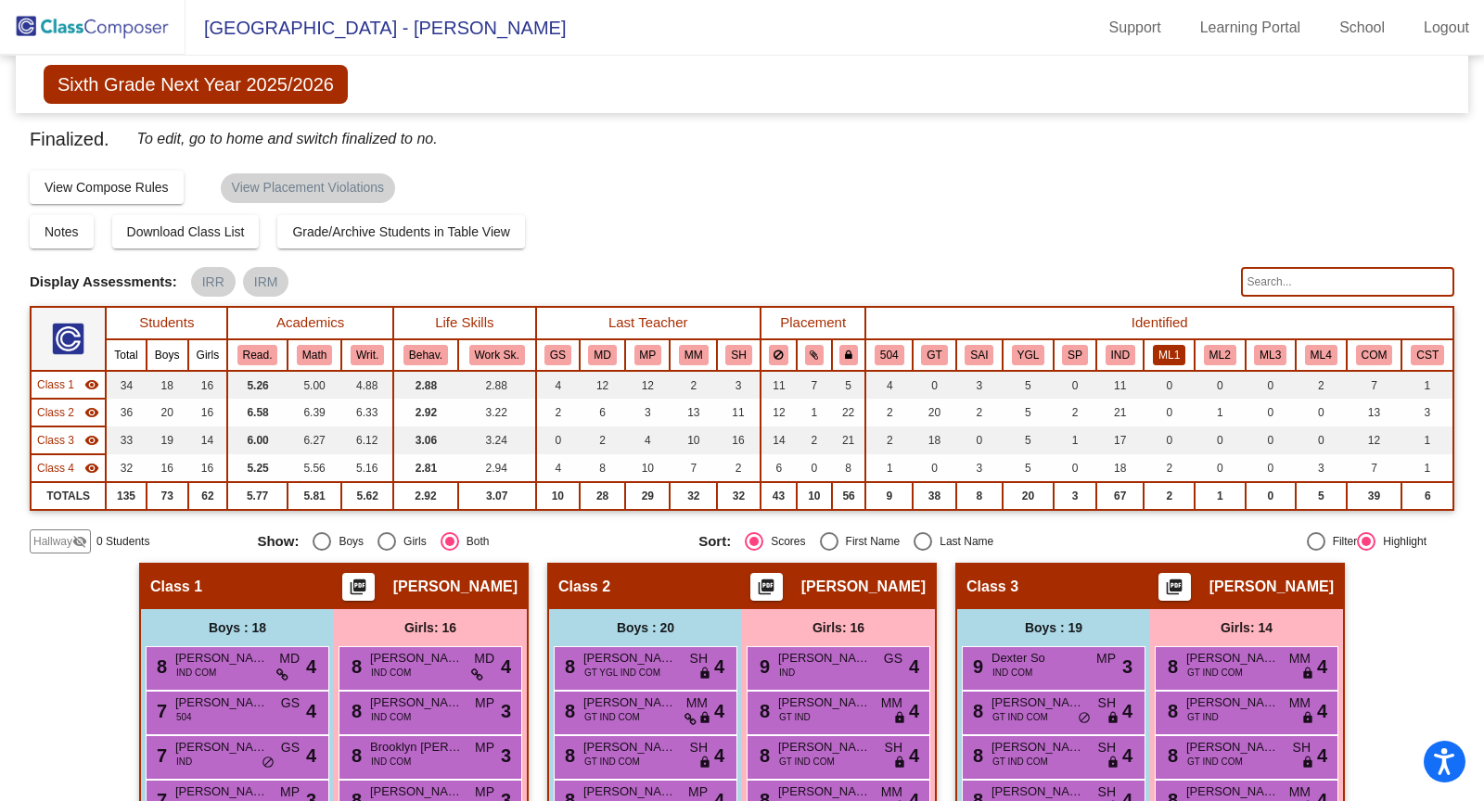
click at [1177, 352] on button "ML1" at bounding box center [1169, 355] width 32 height 20
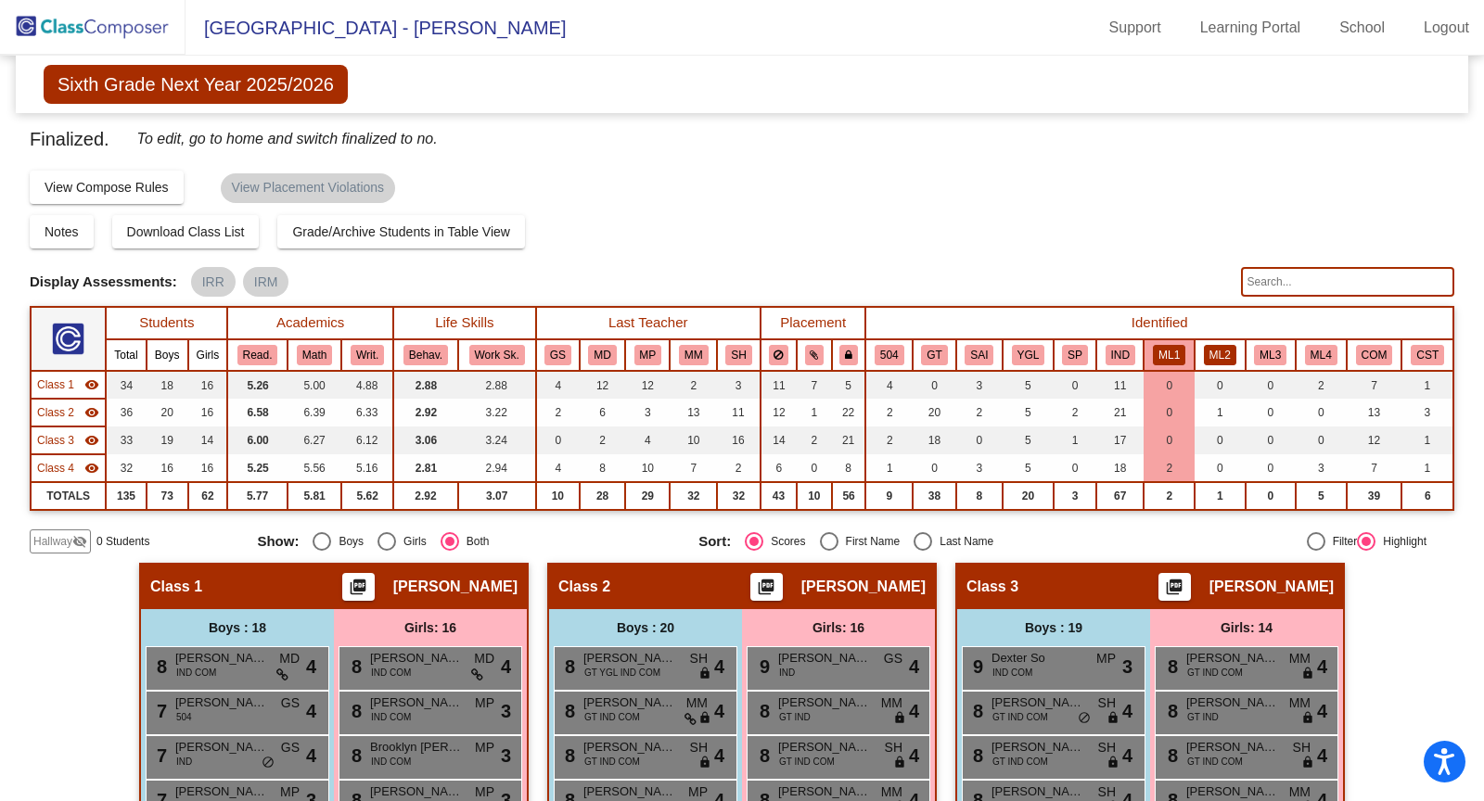
click at [1204, 360] on button "ML2" at bounding box center [1220, 355] width 32 height 20
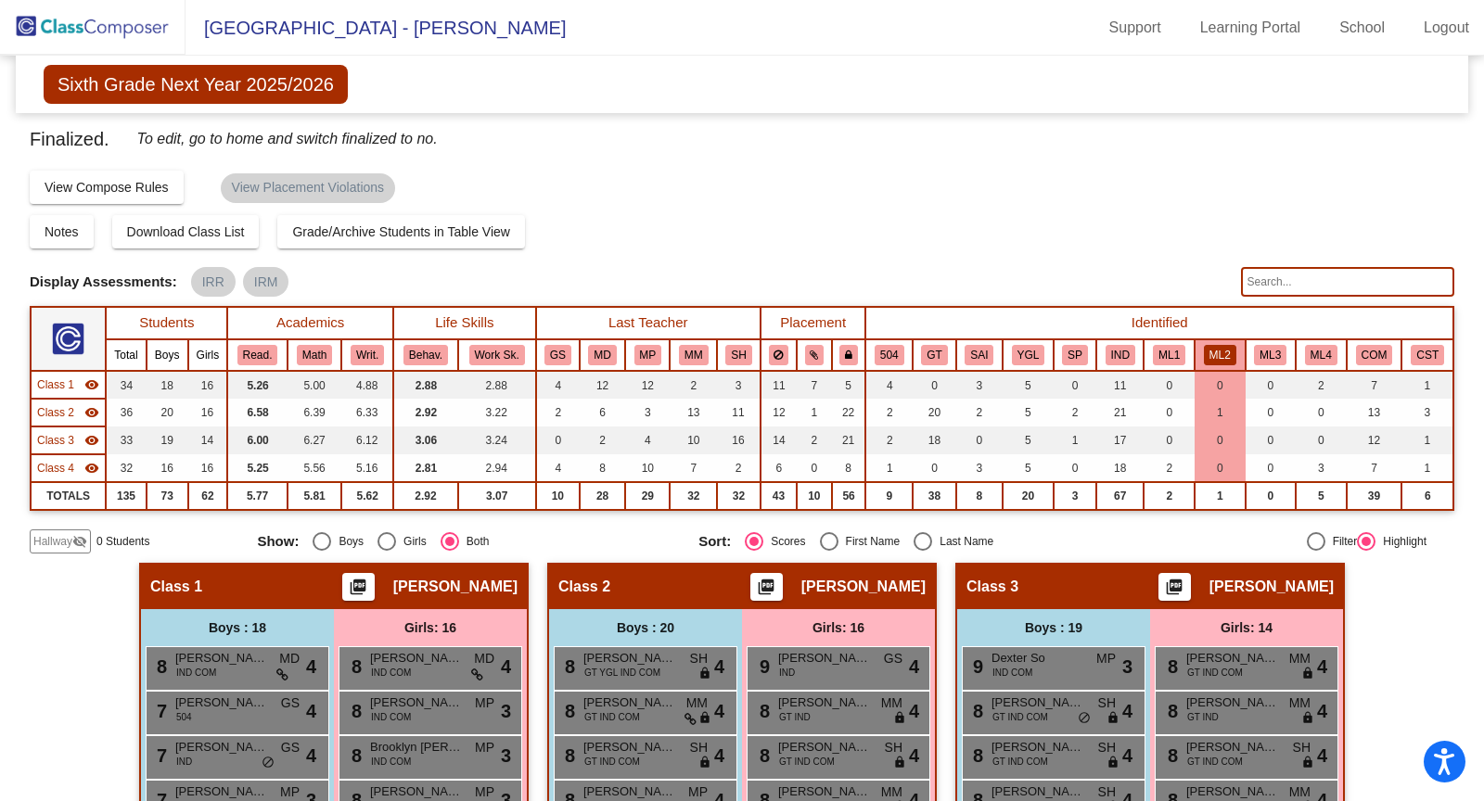
click at [122, 33] on img at bounding box center [92, 27] width 185 height 55
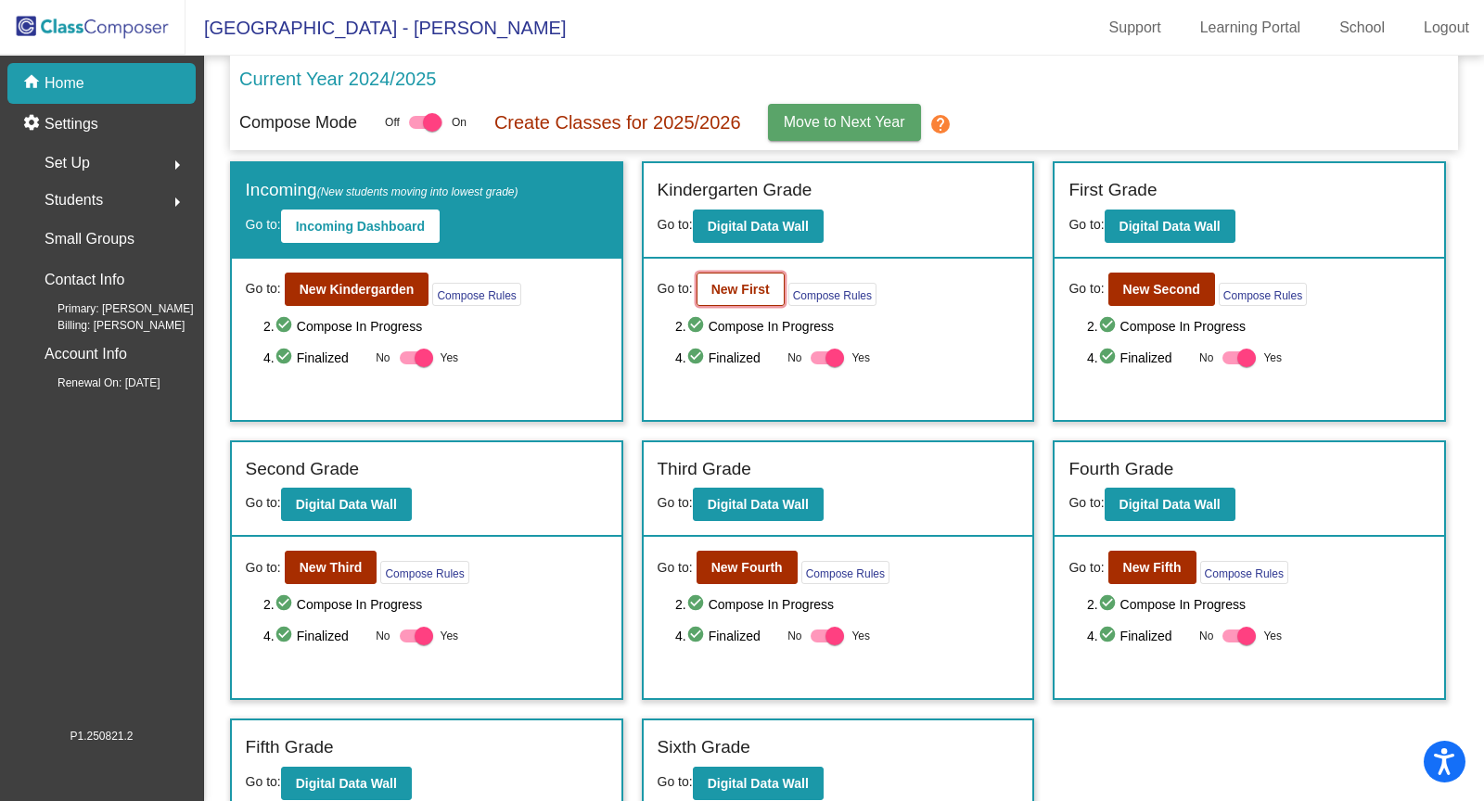
click at [734, 291] on b "New First" at bounding box center [740, 289] width 58 height 15
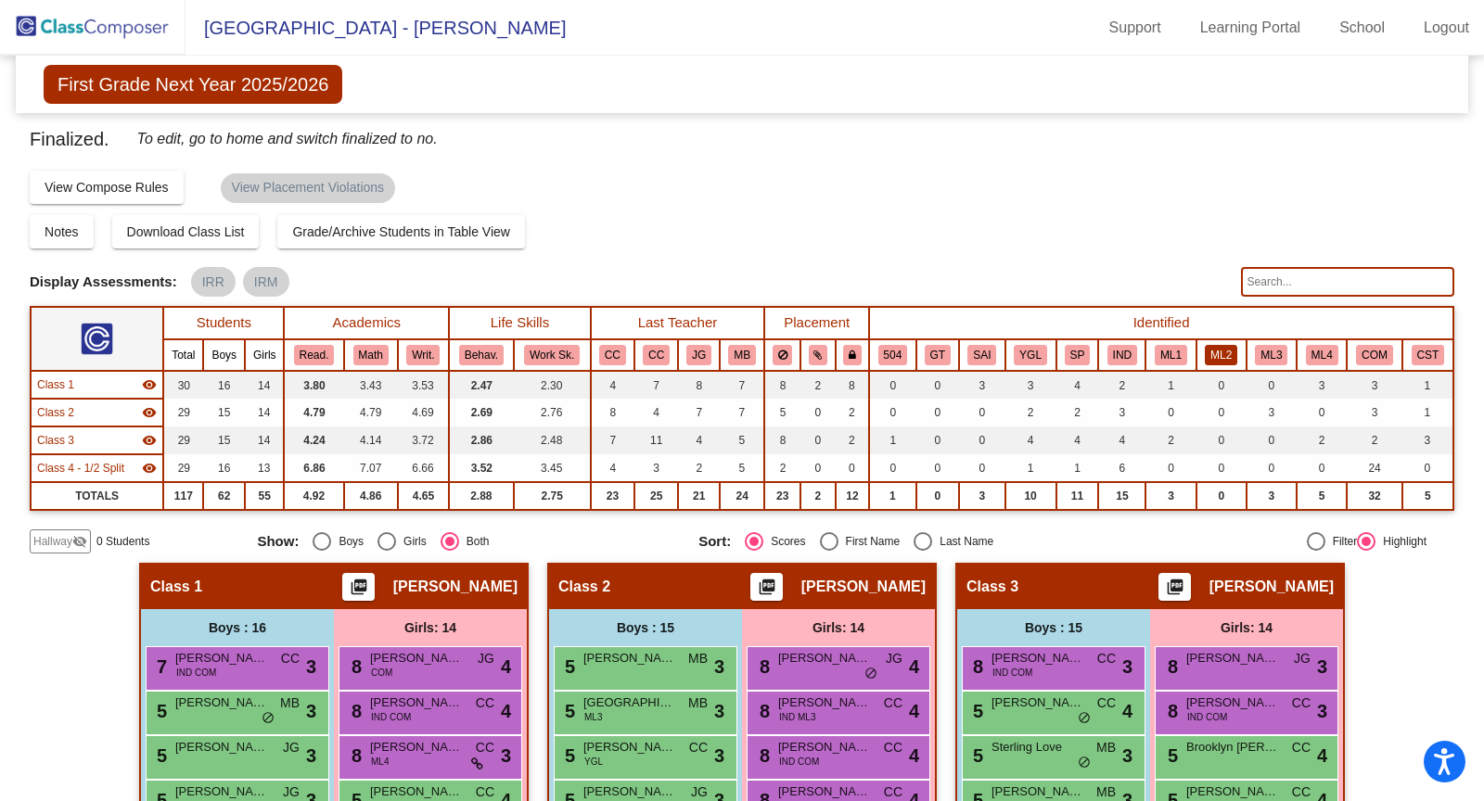
click at [1205, 355] on button "ML2" at bounding box center [1221, 355] width 32 height 20
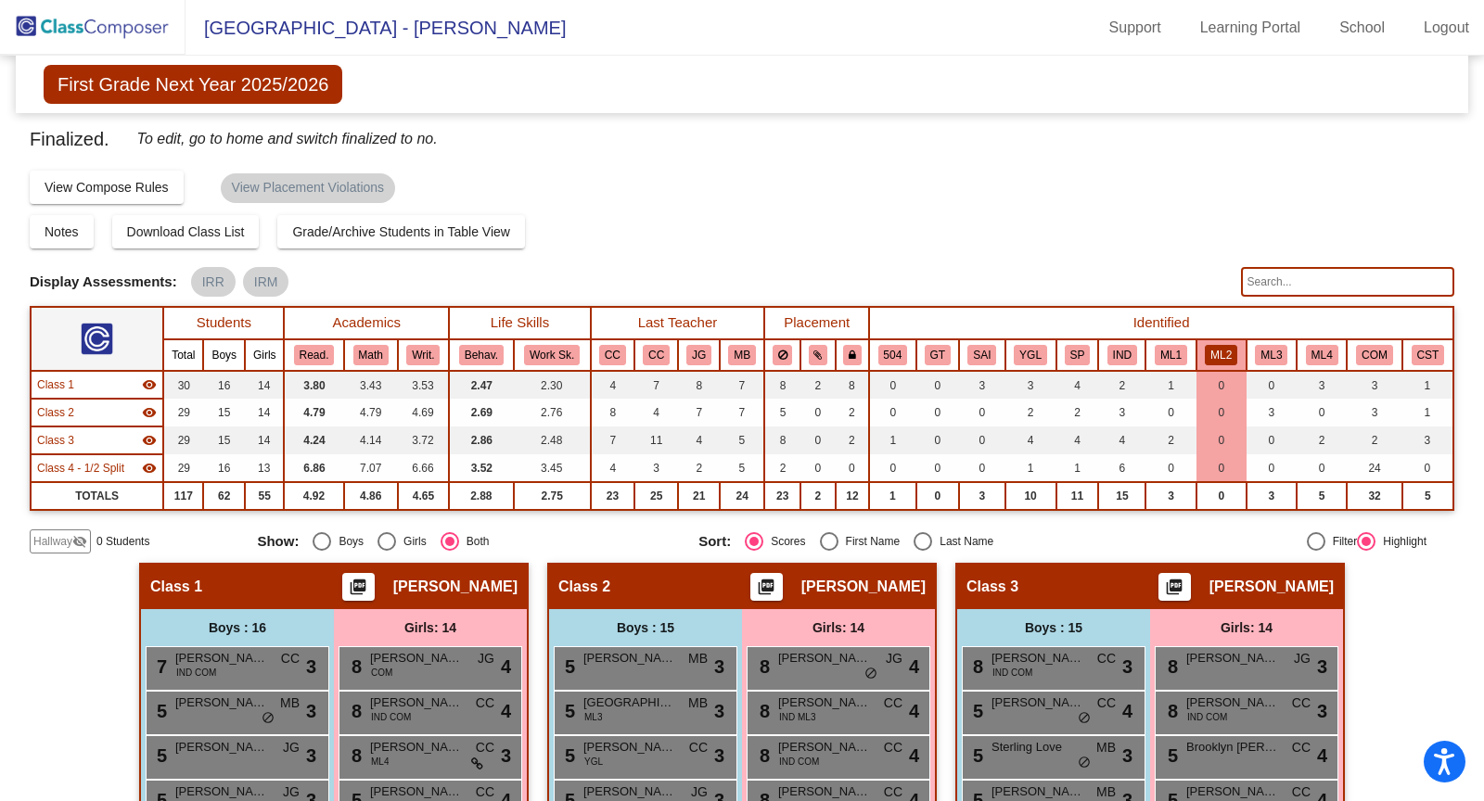
click at [139, 32] on img at bounding box center [92, 27] width 185 height 55
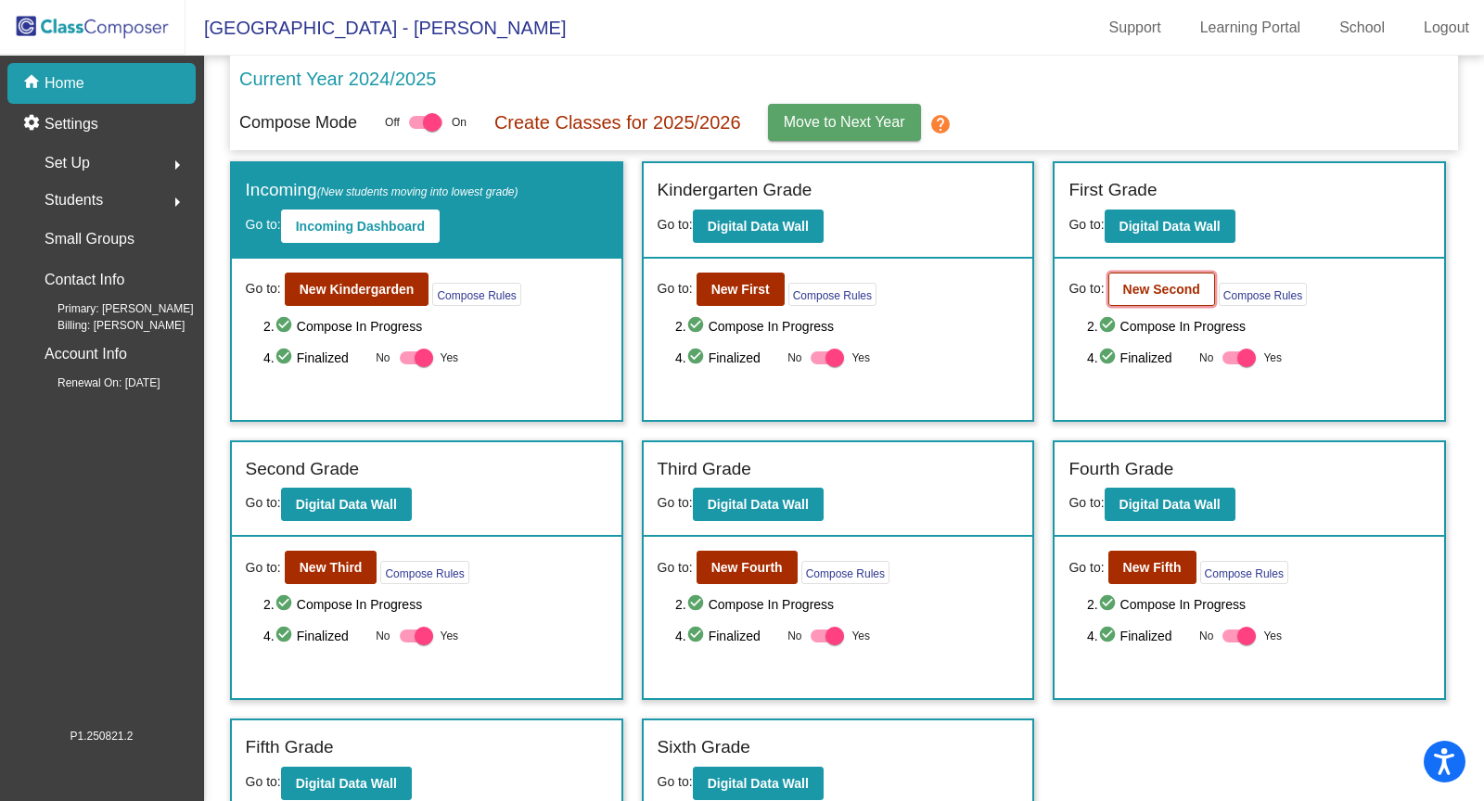
click at [1175, 294] on button "New Second" at bounding box center [1161, 289] width 107 height 33
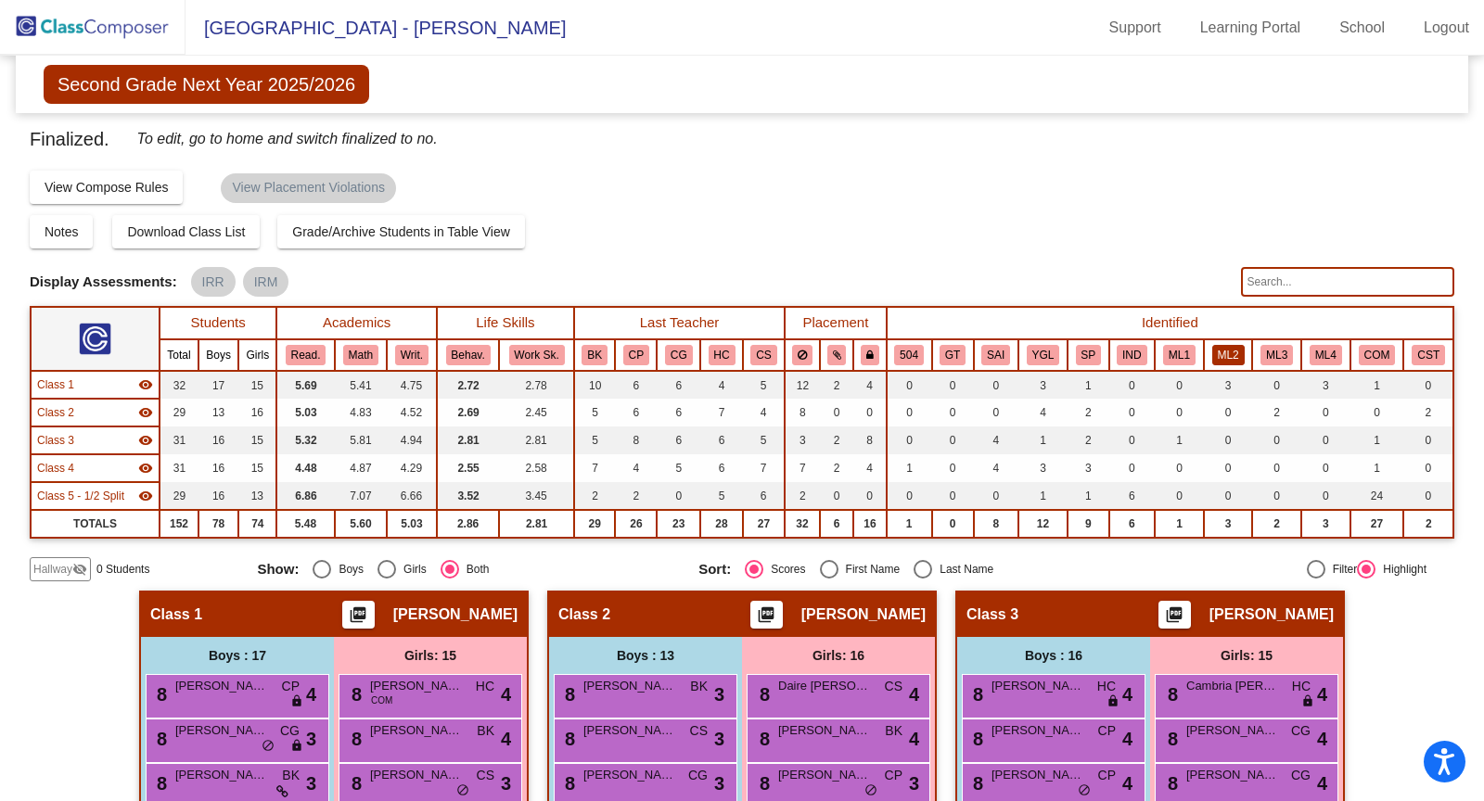
click at [1231, 356] on button "ML2" at bounding box center [1228, 355] width 32 height 20
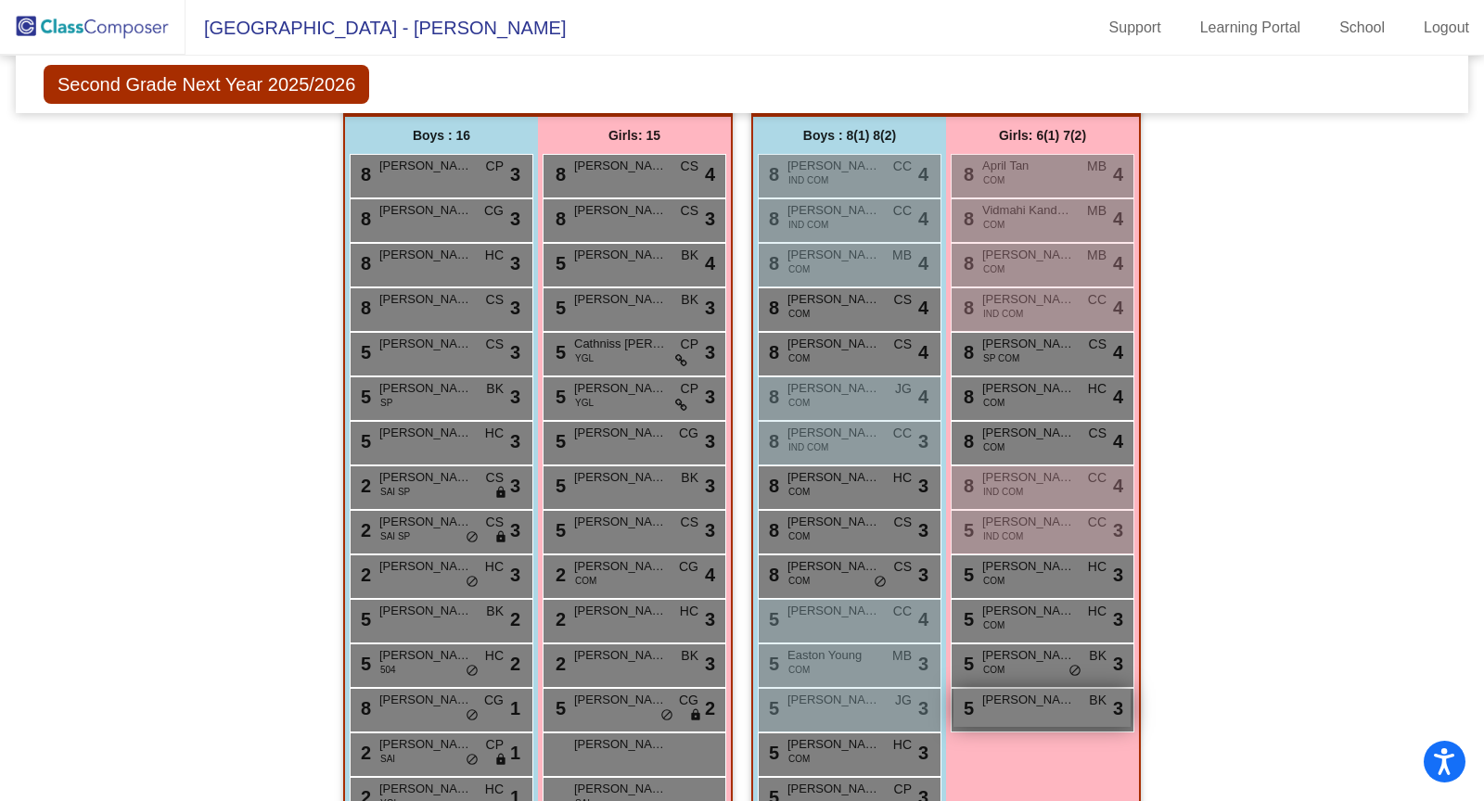
scroll to position [1111, 0]
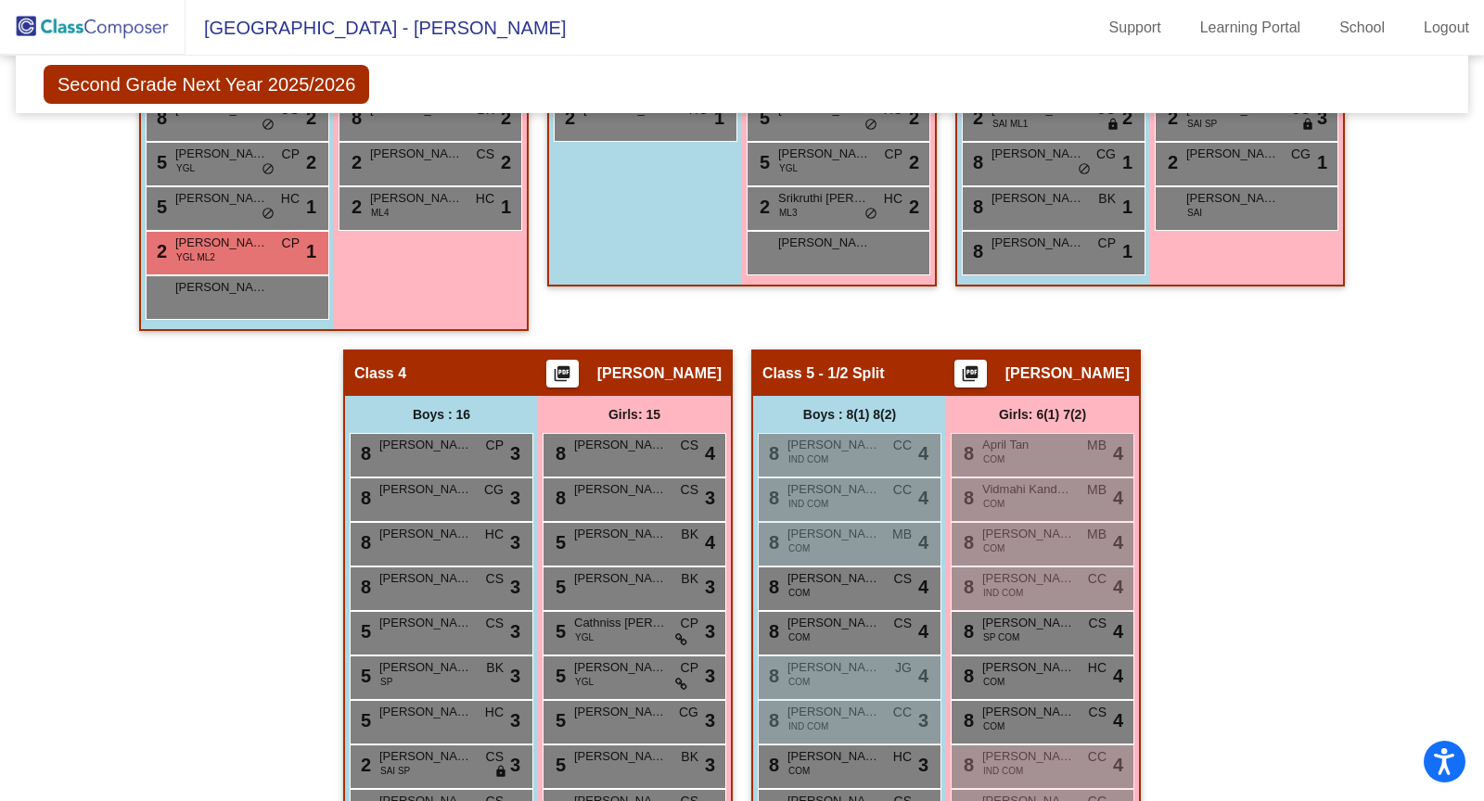
click at [79, 38] on img at bounding box center [92, 27] width 185 height 55
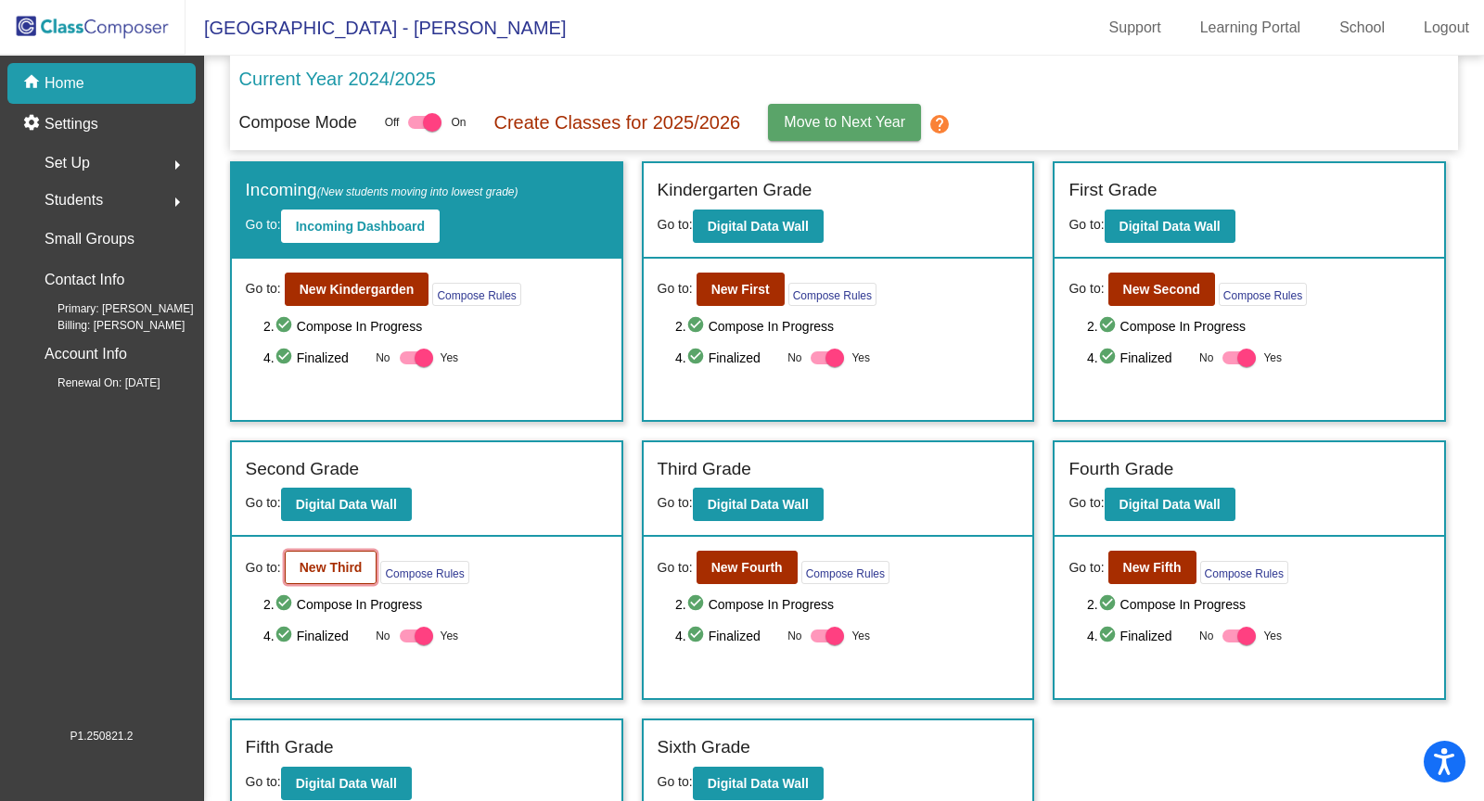
click at [341, 560] on b "New Third" at bounding box center [331, 567] width 63 height 15
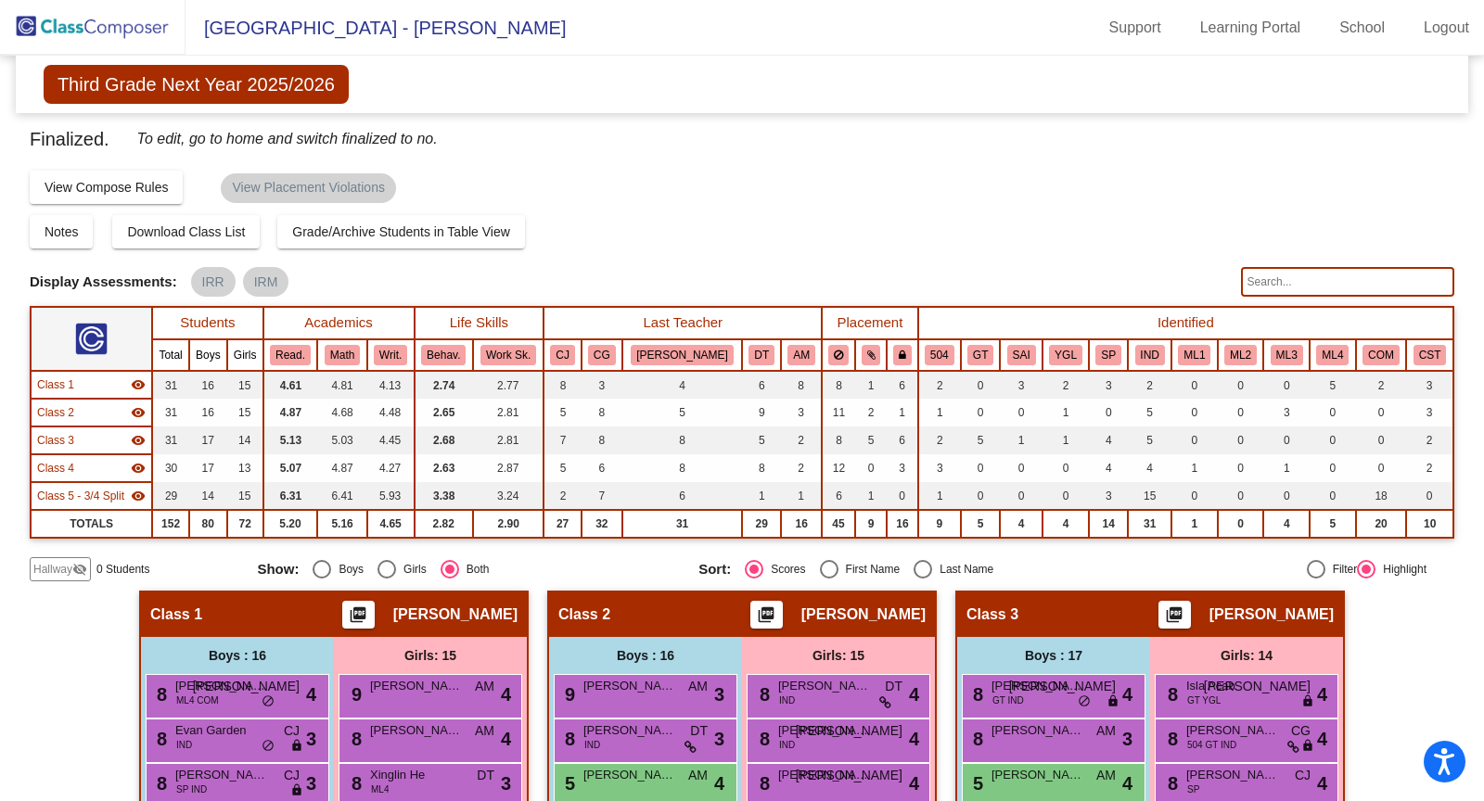
click at [133, 32] on img at bounding box center [92, 27] width 185 height 55
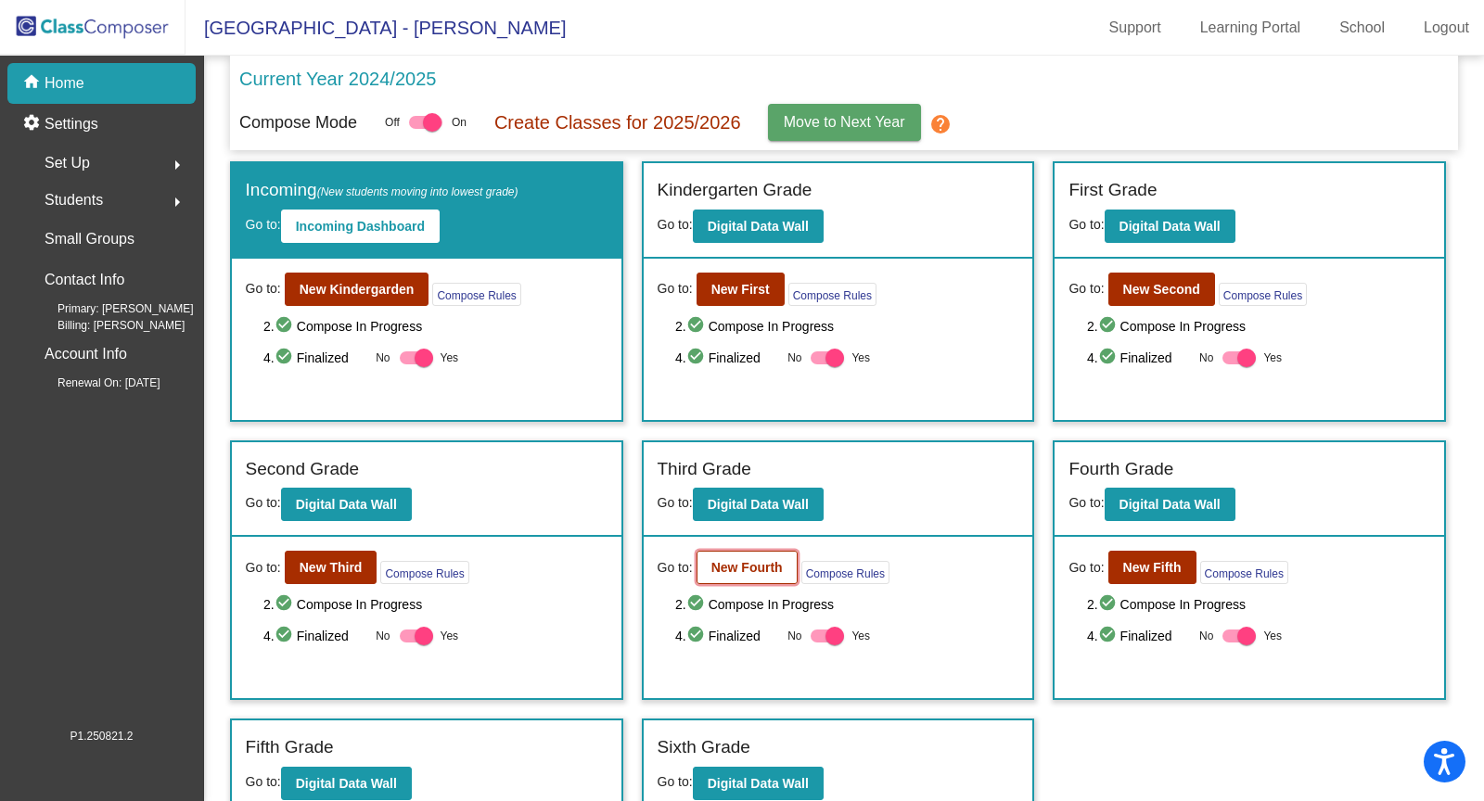
click at [735, 565] on b "New Fourth" at bounding box center [746, 567] width 71 height 15
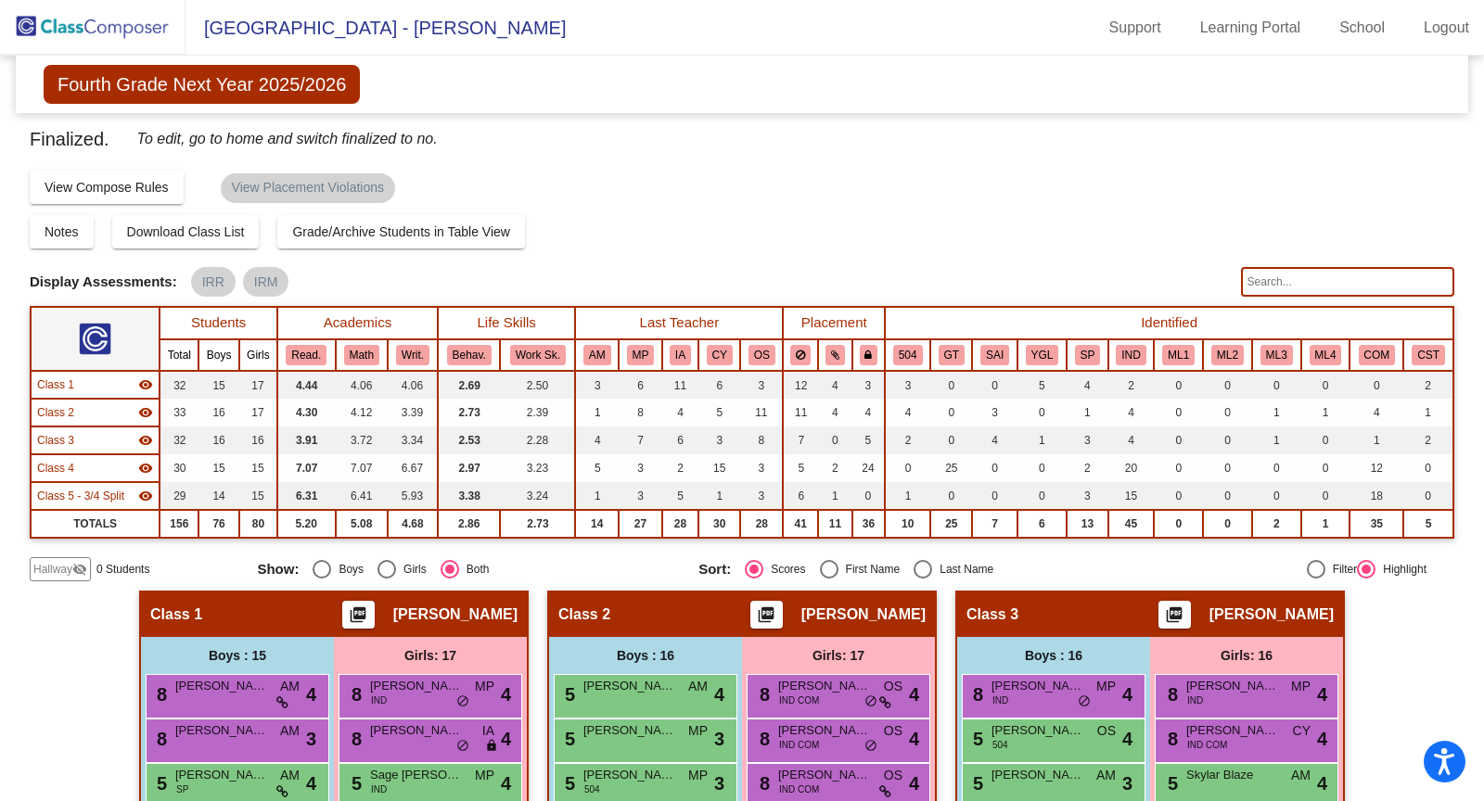
click at [142, 19] on img at bounding box center [92, 27] width 185 height 55
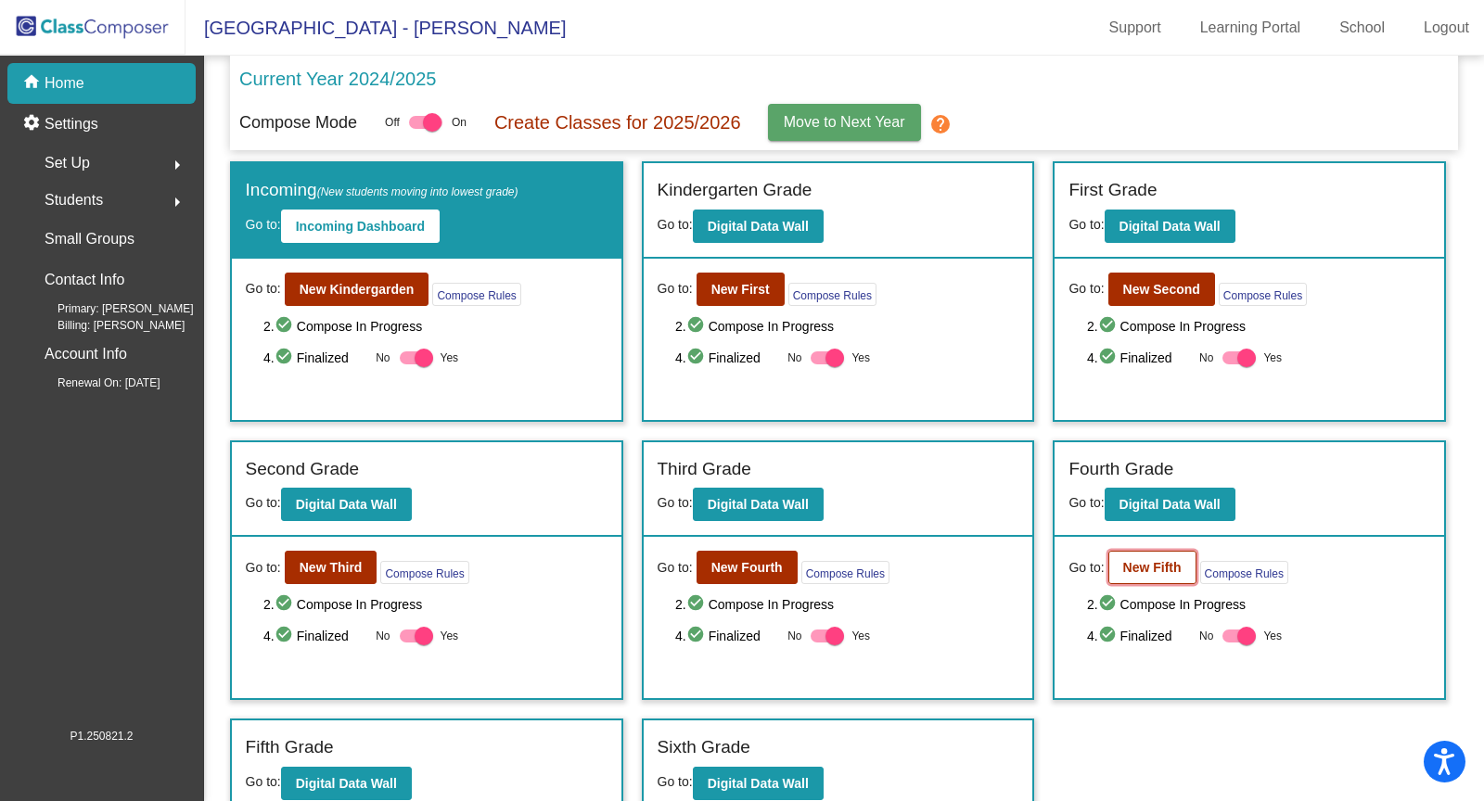
click at [1157, 560] on b "New Fifth" at bounding box center [1152, 567] width 58 height 15
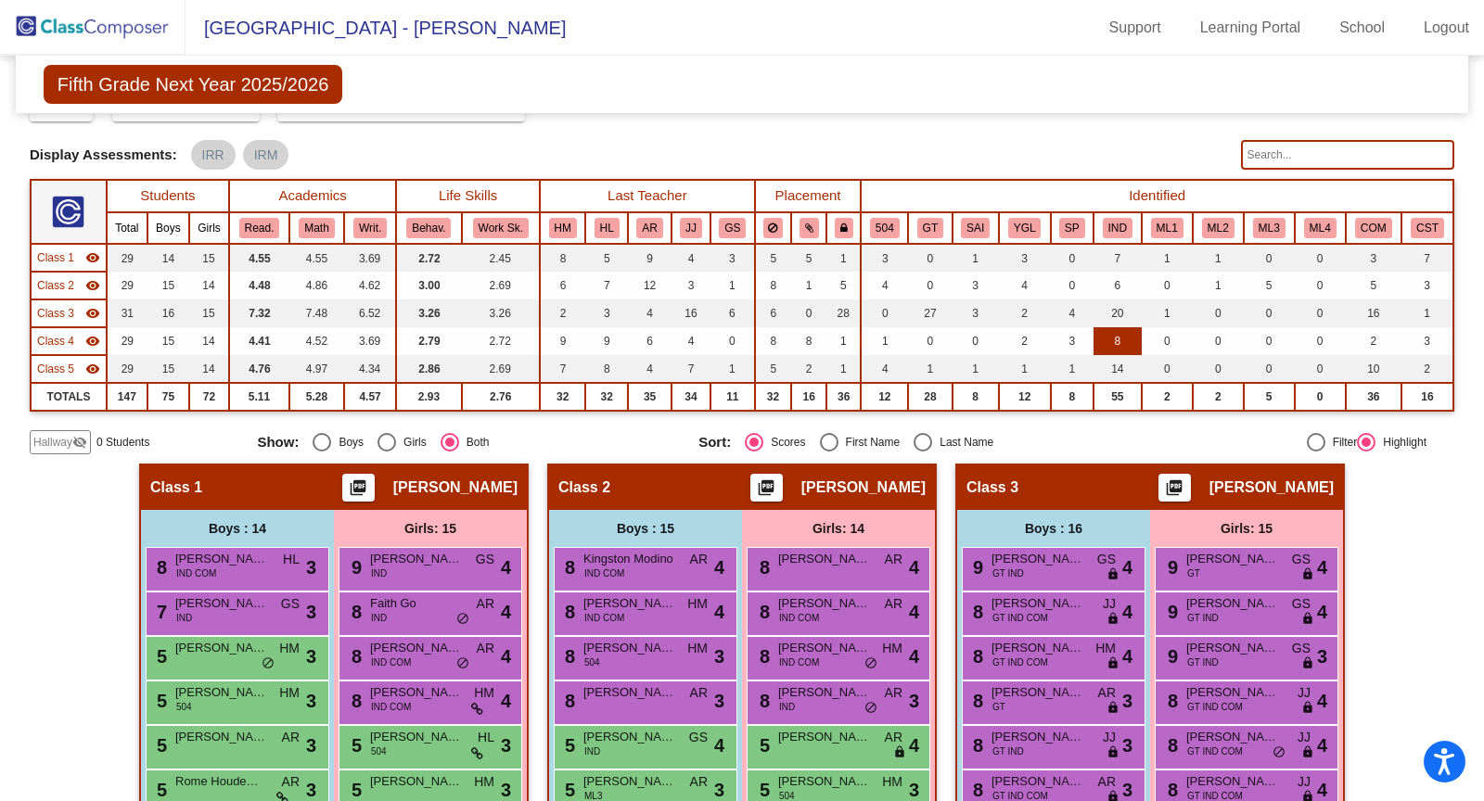
scroll to position [190, 0]
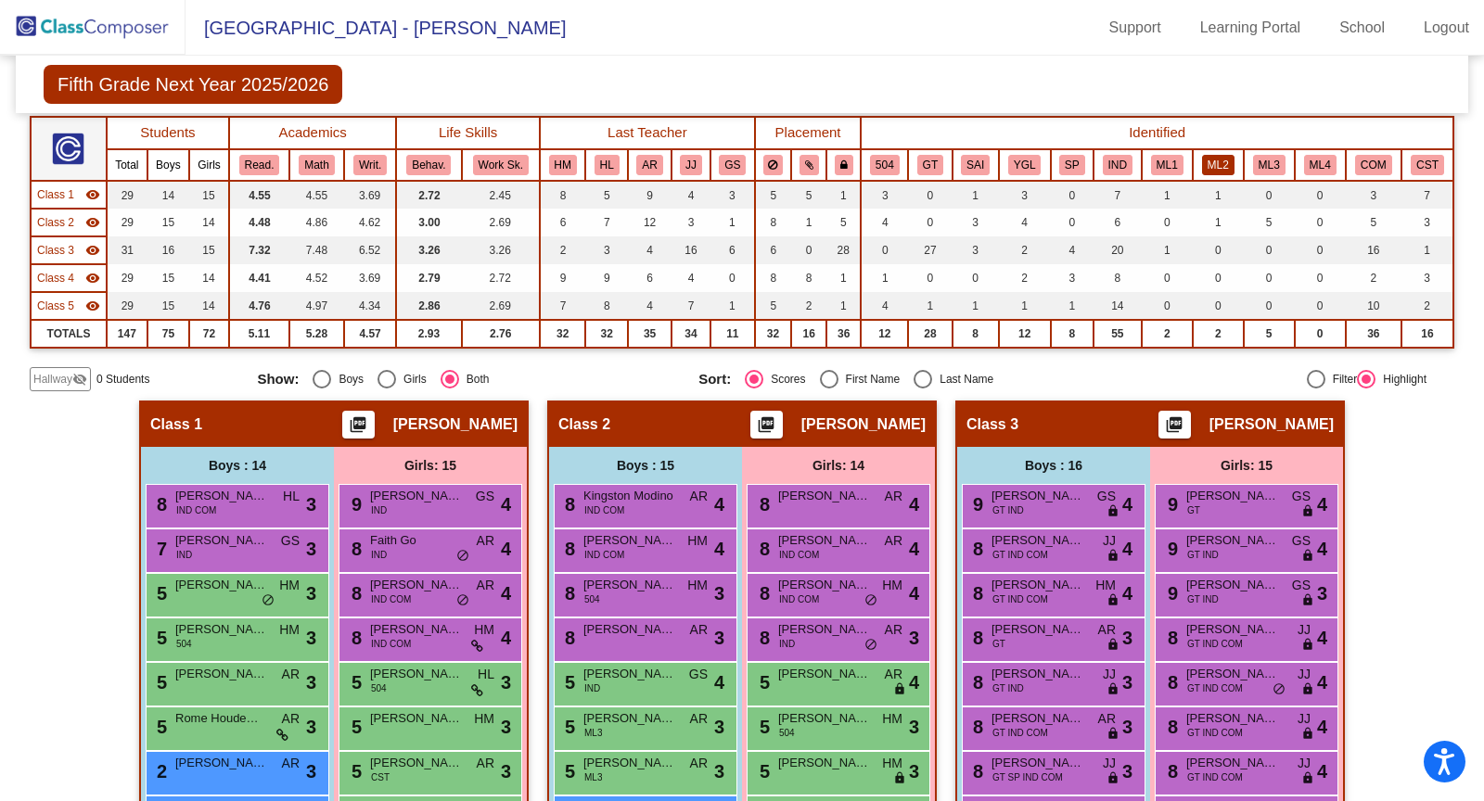
click at [1220, 157] on button "ML2" at bounding box center [1218, 165] width 32 height 20
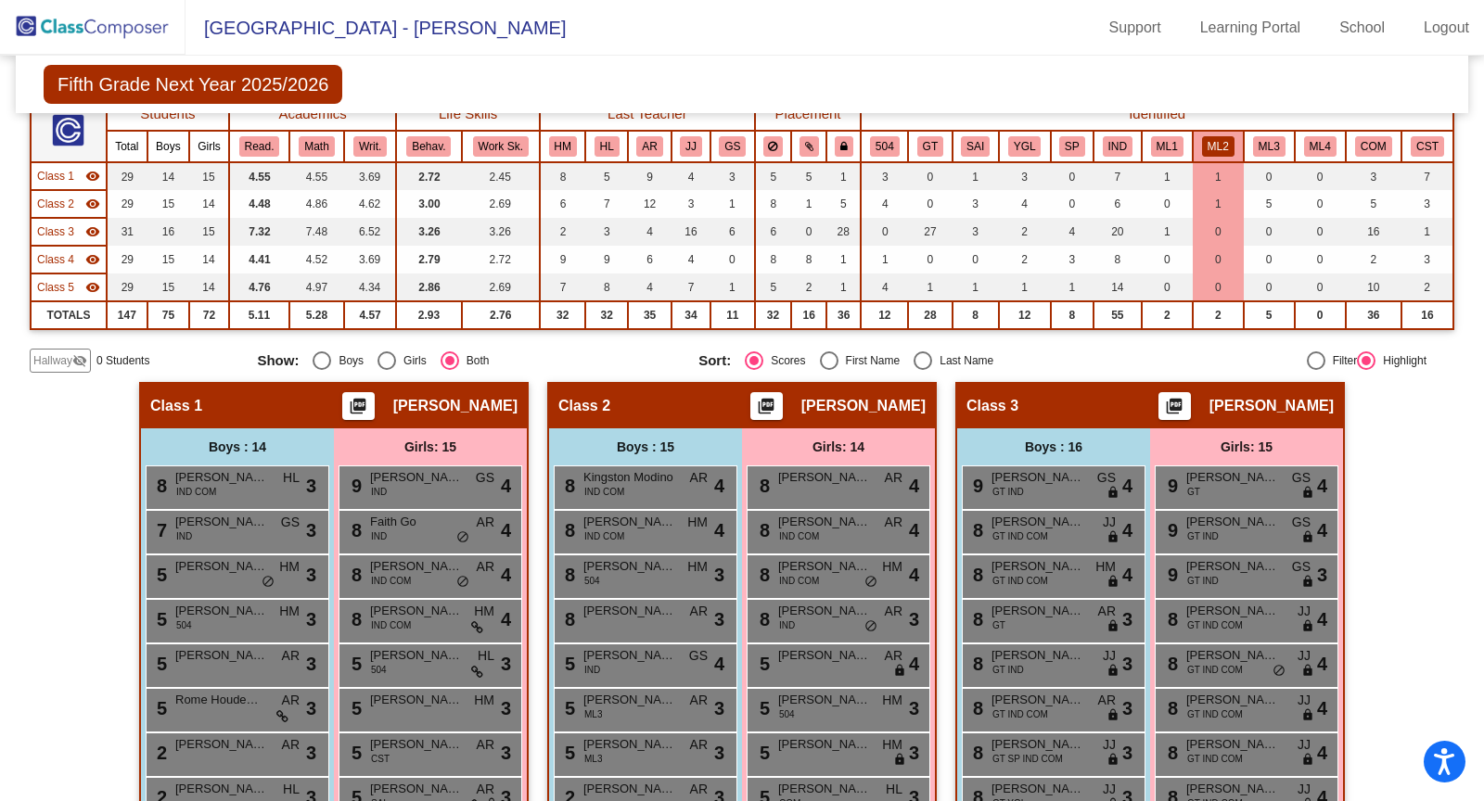
scroll to position [0, 0]
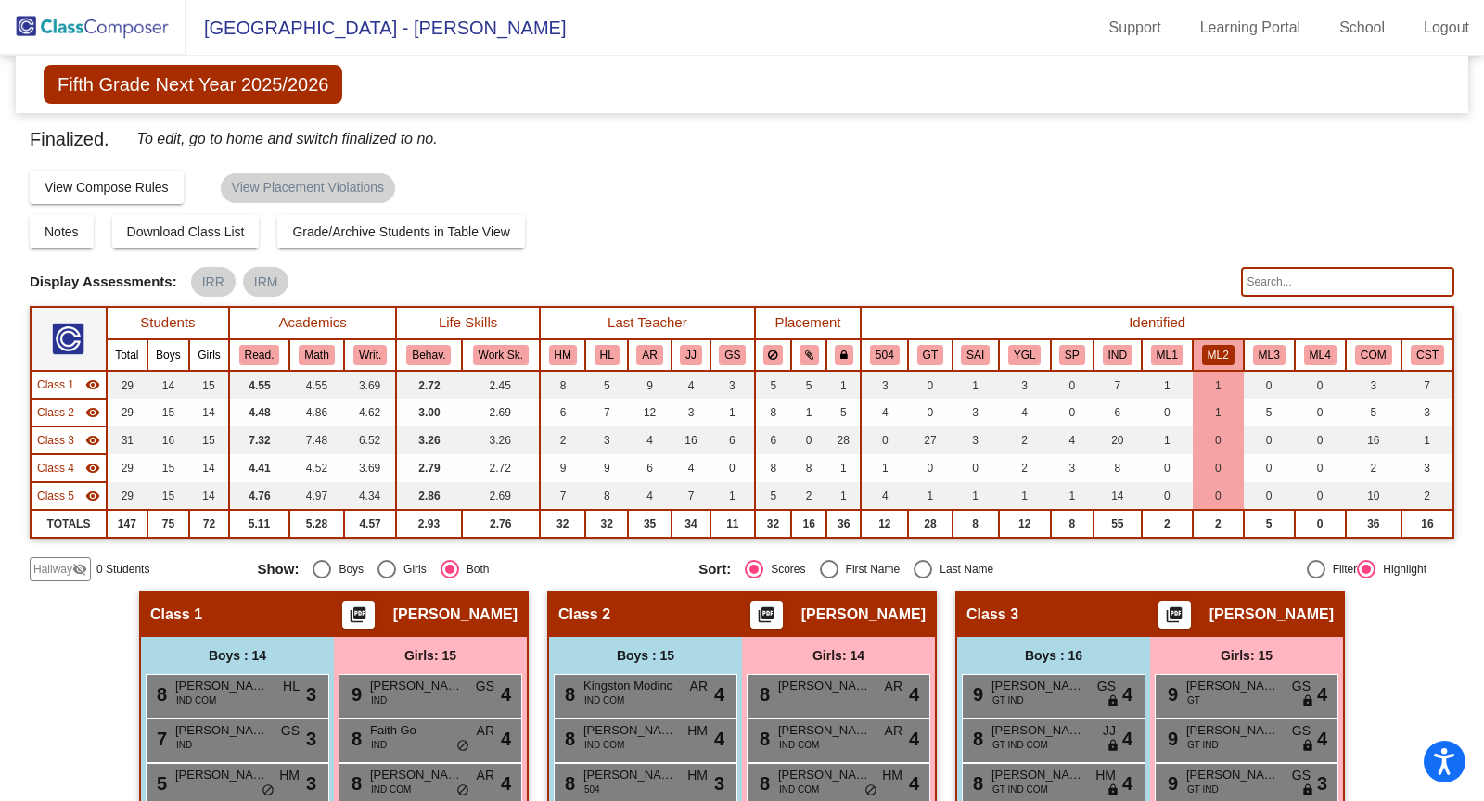
click at [109, 27] on img at bounding box center [92, 27] width 185 height 55
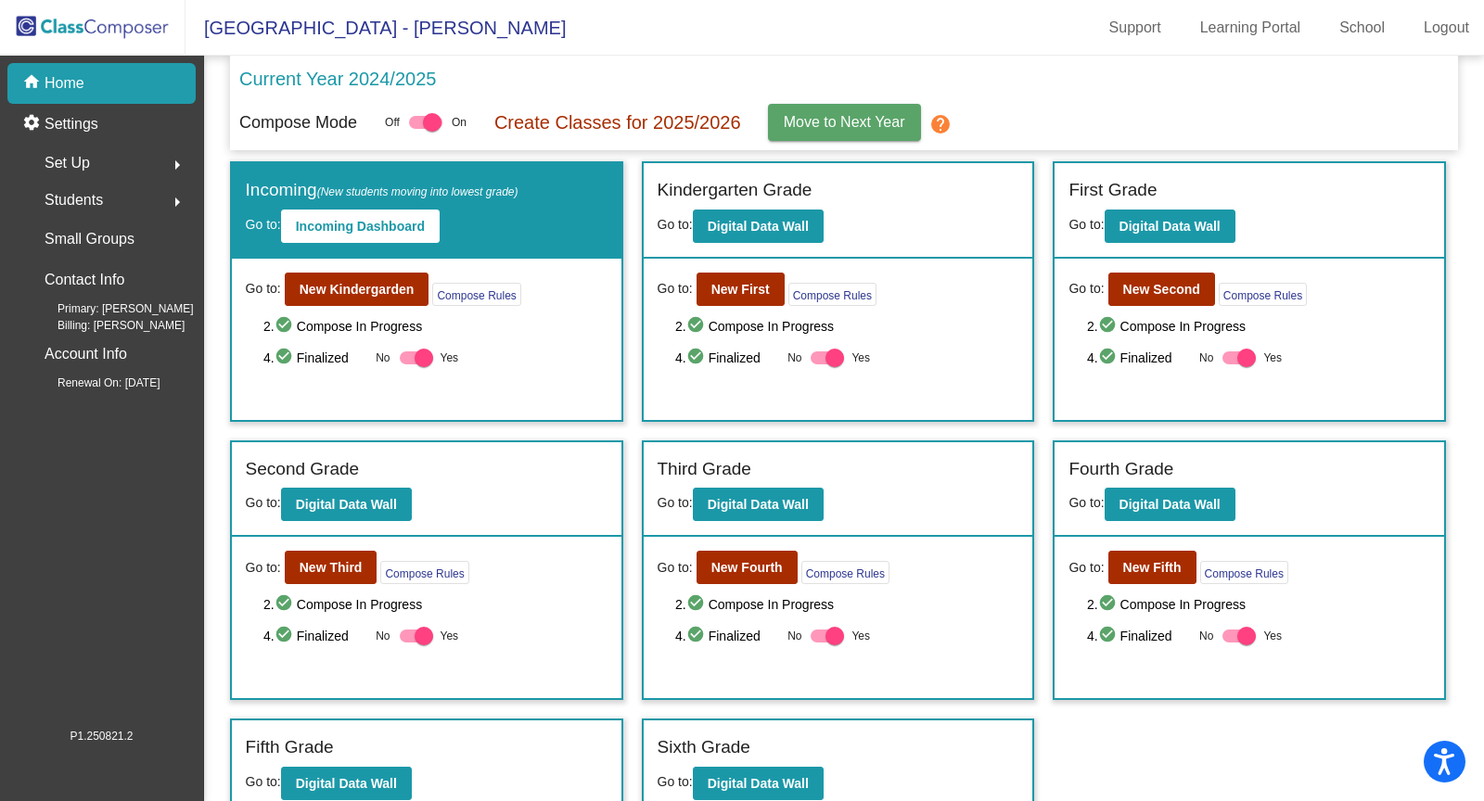
scroll to position [169, 0]
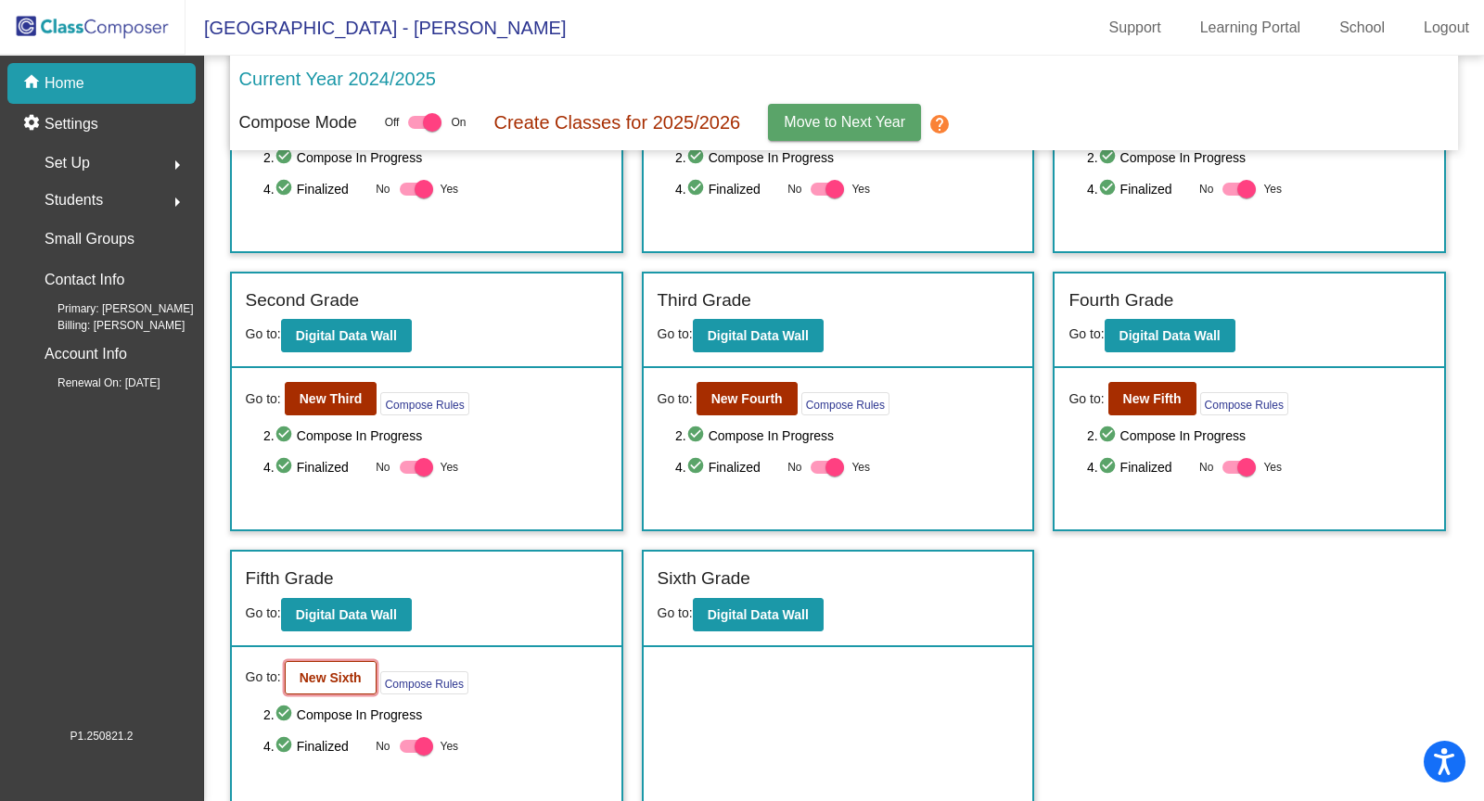
click at [340, 678] on button "New Sixth" at bounding box center [331, 677] width 92 height 33
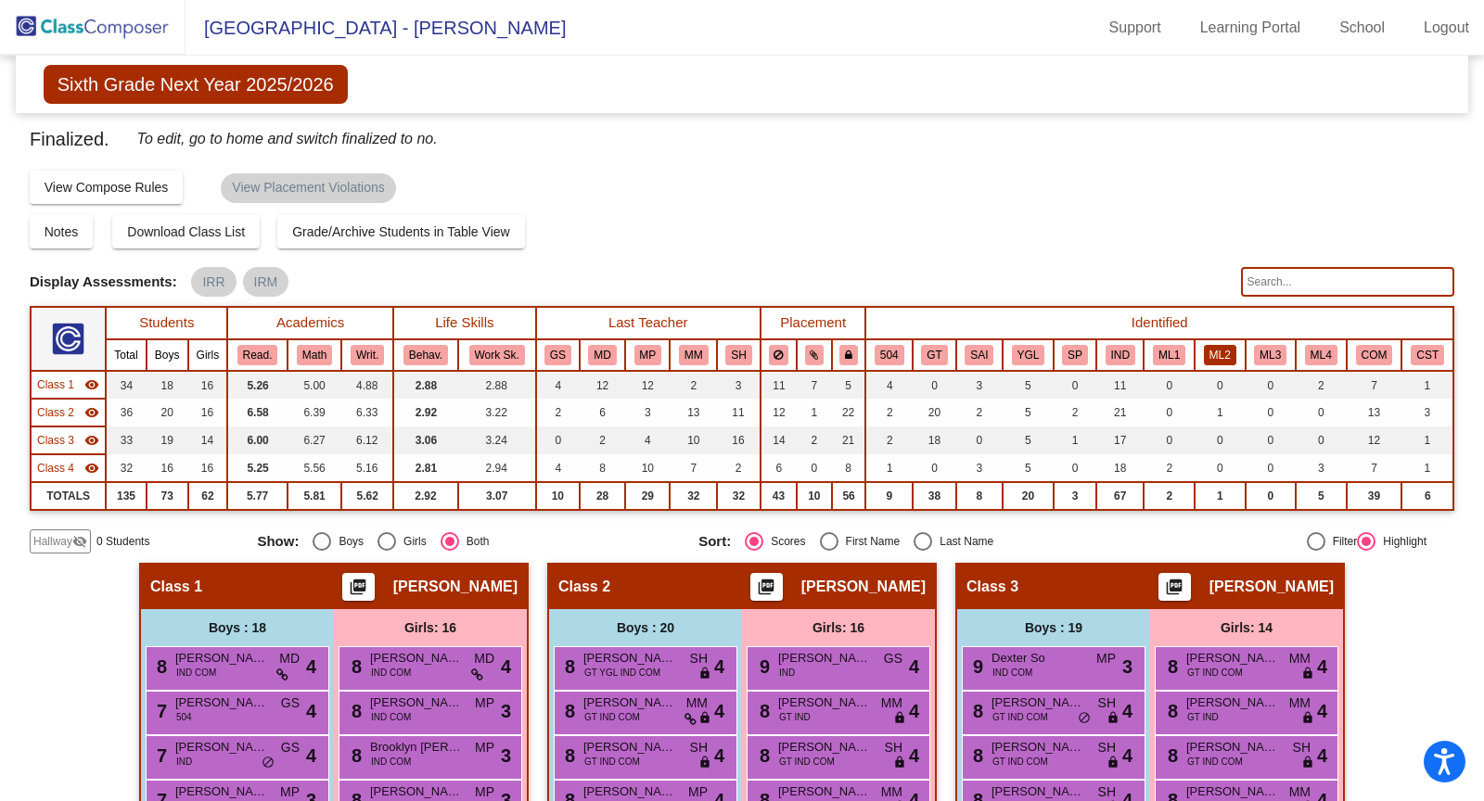
click at [1208, 354] on button "ML2" at bounding box center [1220, 355] width 32 height 20
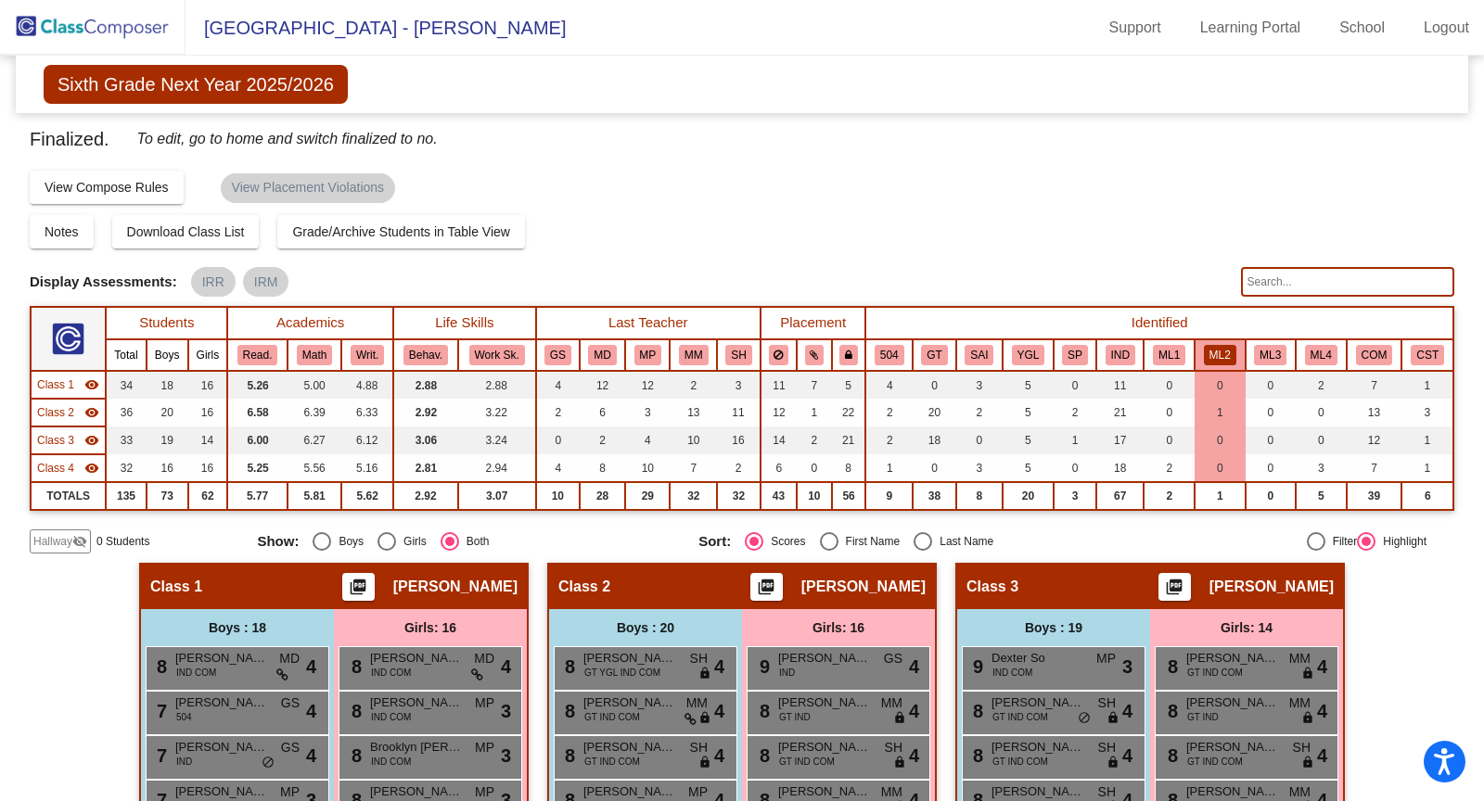
click at [1221, 345] on button "ML2" at bounding box center [1220, 355] width 32 height 20
